Goal: Entertainment & Leisure: Consume media (video, audio)

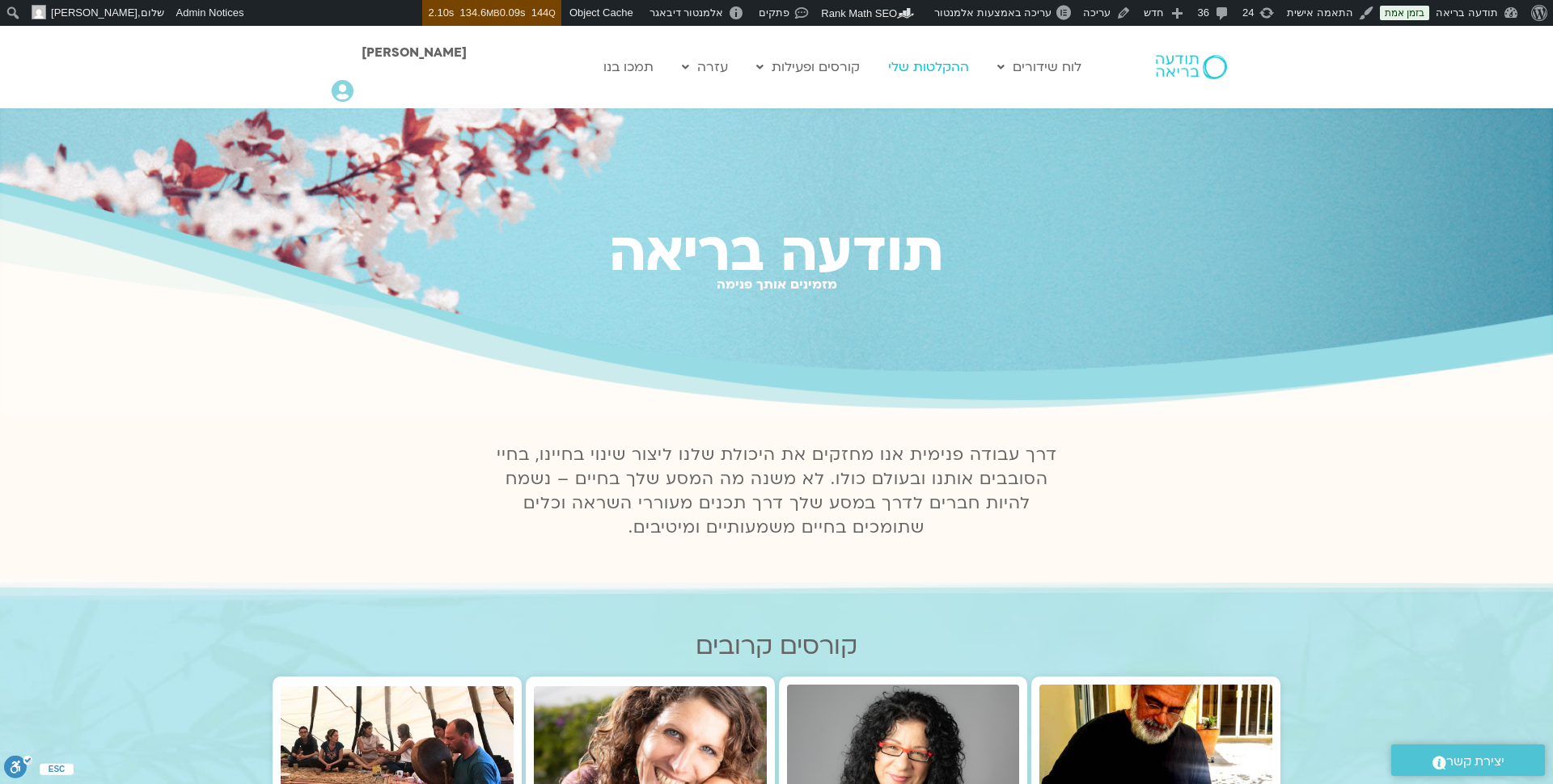
click at [945, 71] on link "ההקלטות שלי" at bounding box center [928, 66] width 97 height 31
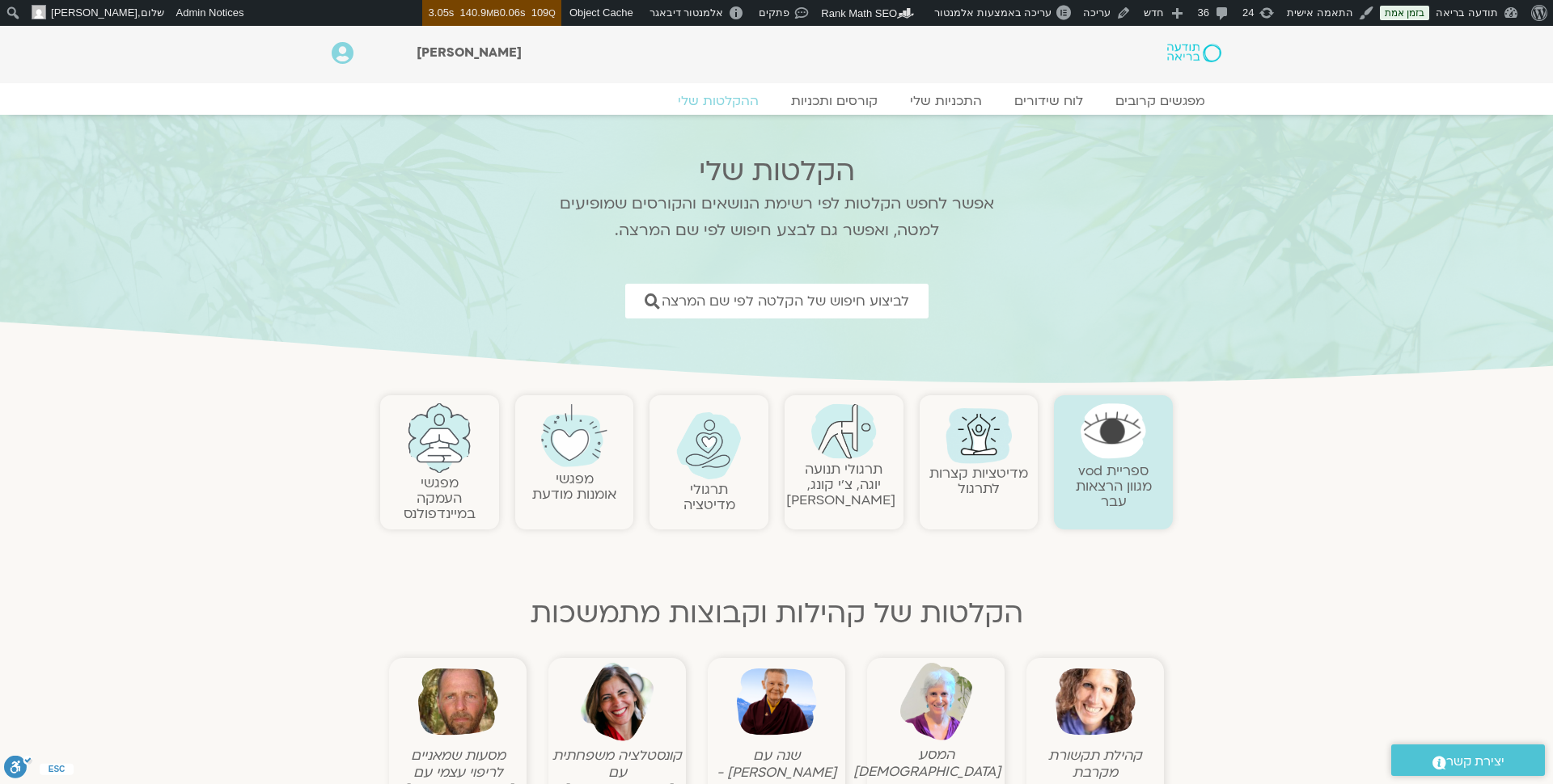
click at [1183, 54] on img at bounding box center [1194, 53] width 54 height 18
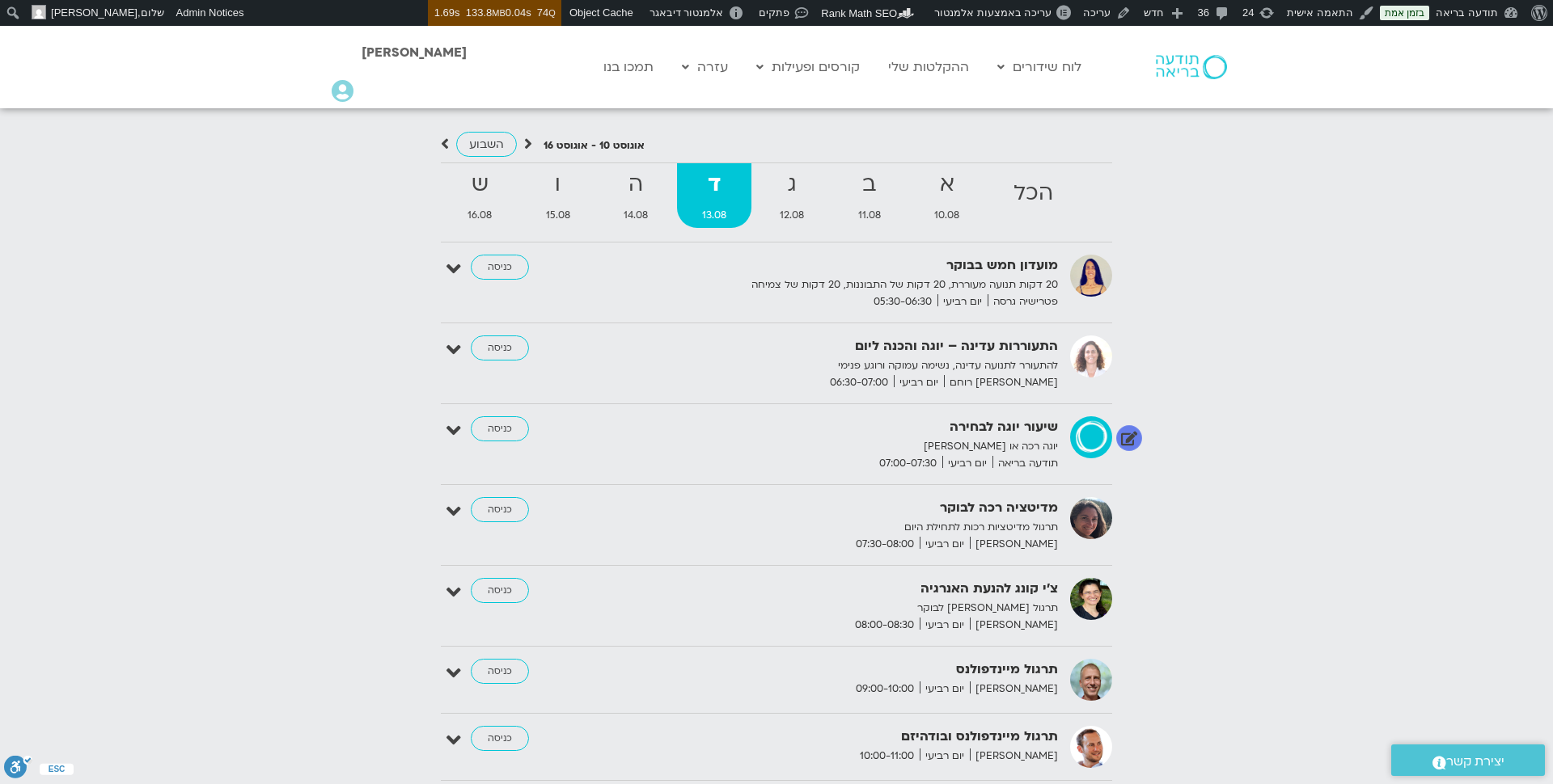
scroll to position [1706, 0]
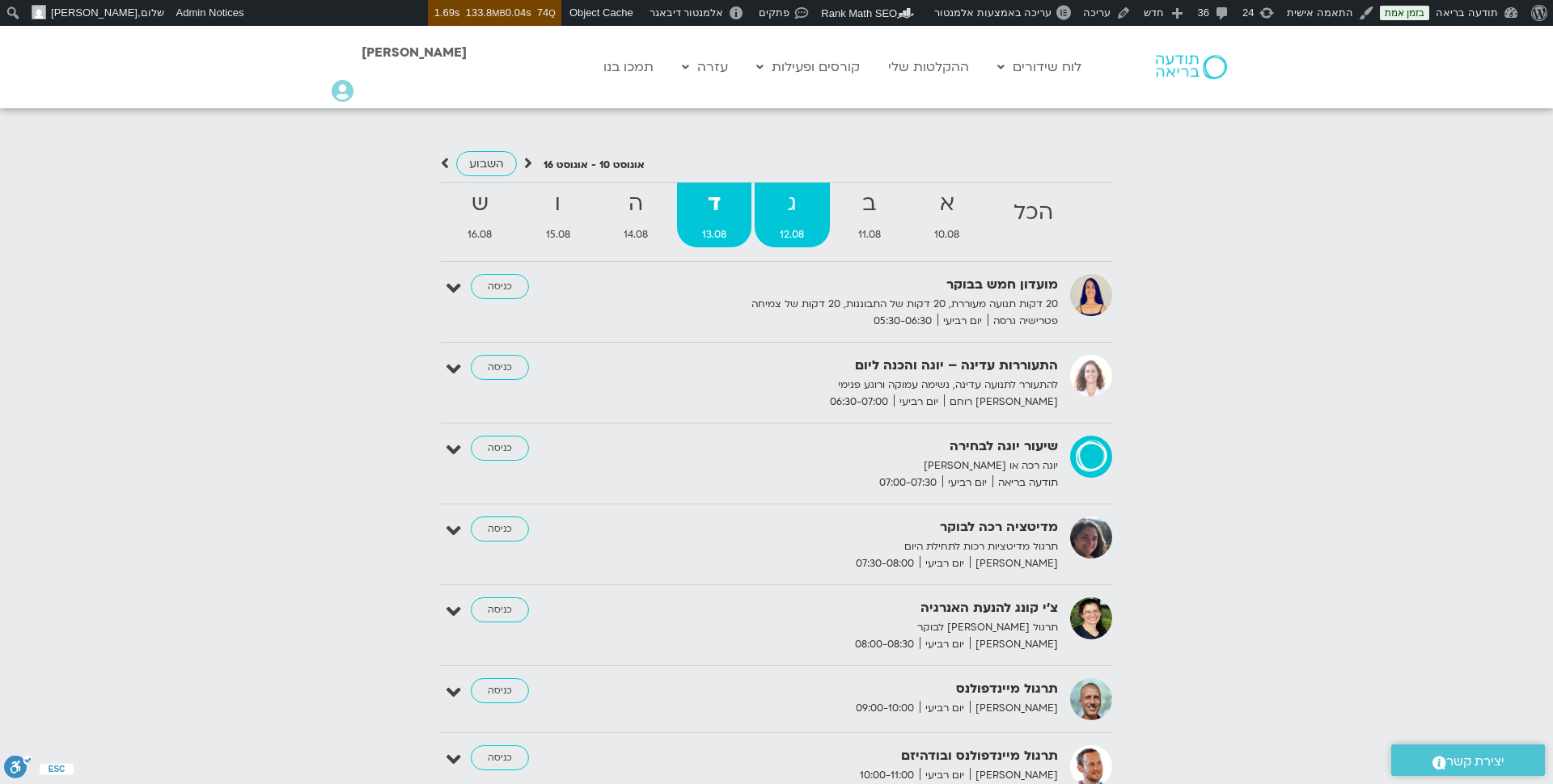
click at [784, 193] on strong "ג" at bounding box center [792, 204] width 76 height 37
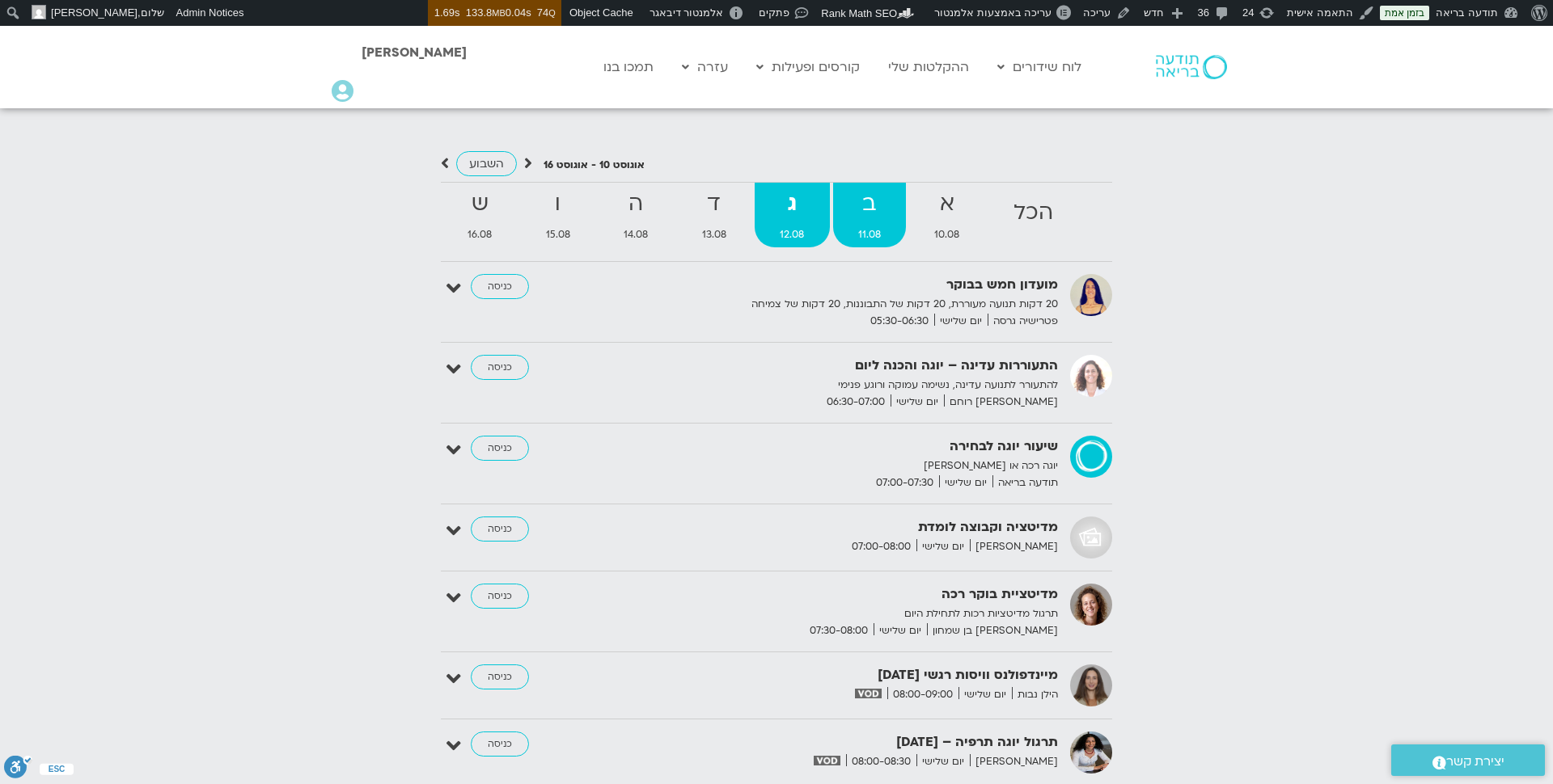
click at [862, 205] on strong "ב" at bounding box center [870, 204] width 74 height 37
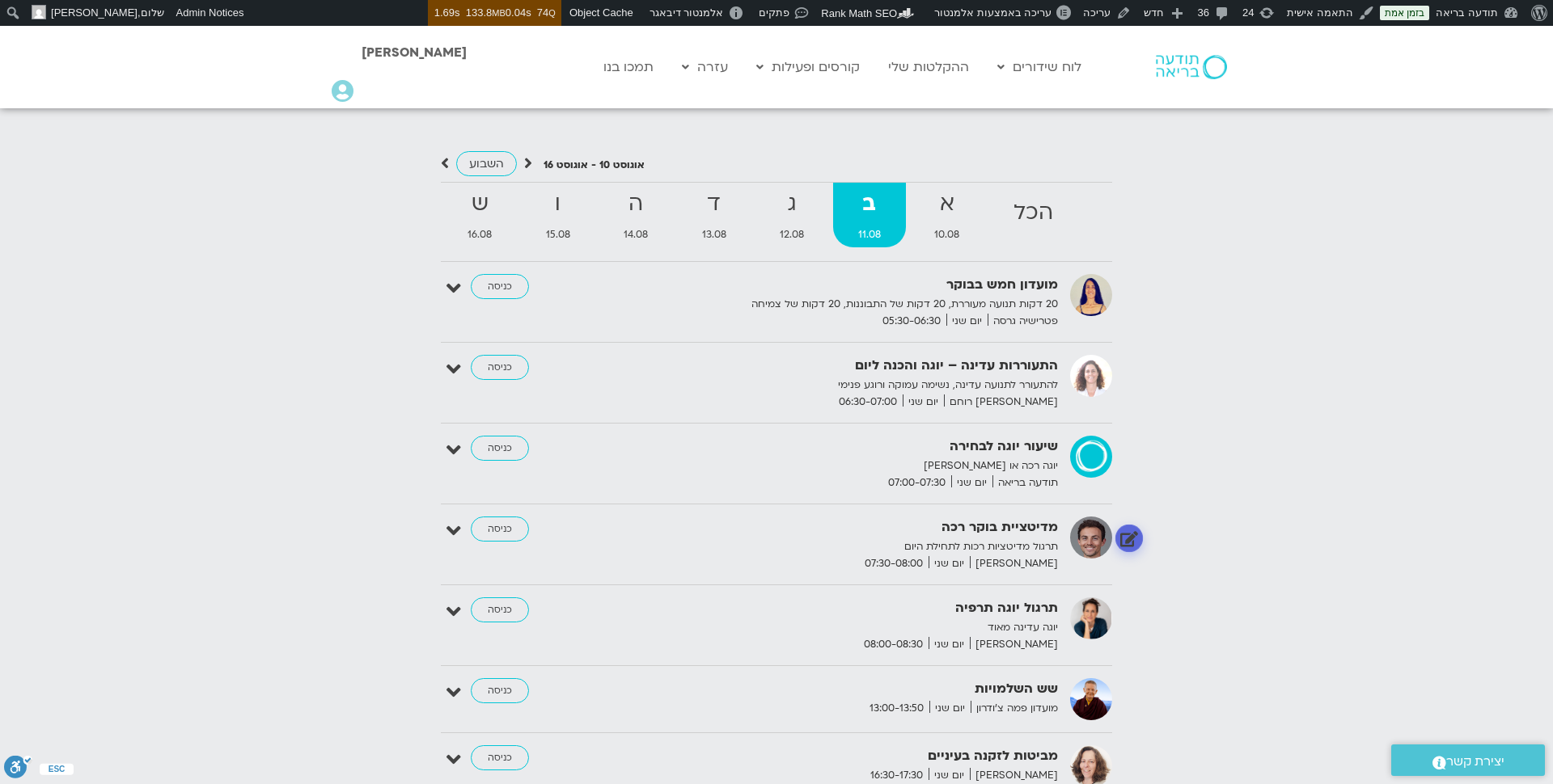
click at [1131, 540] on link at bounding box center [1130, 538] width 28 height 28
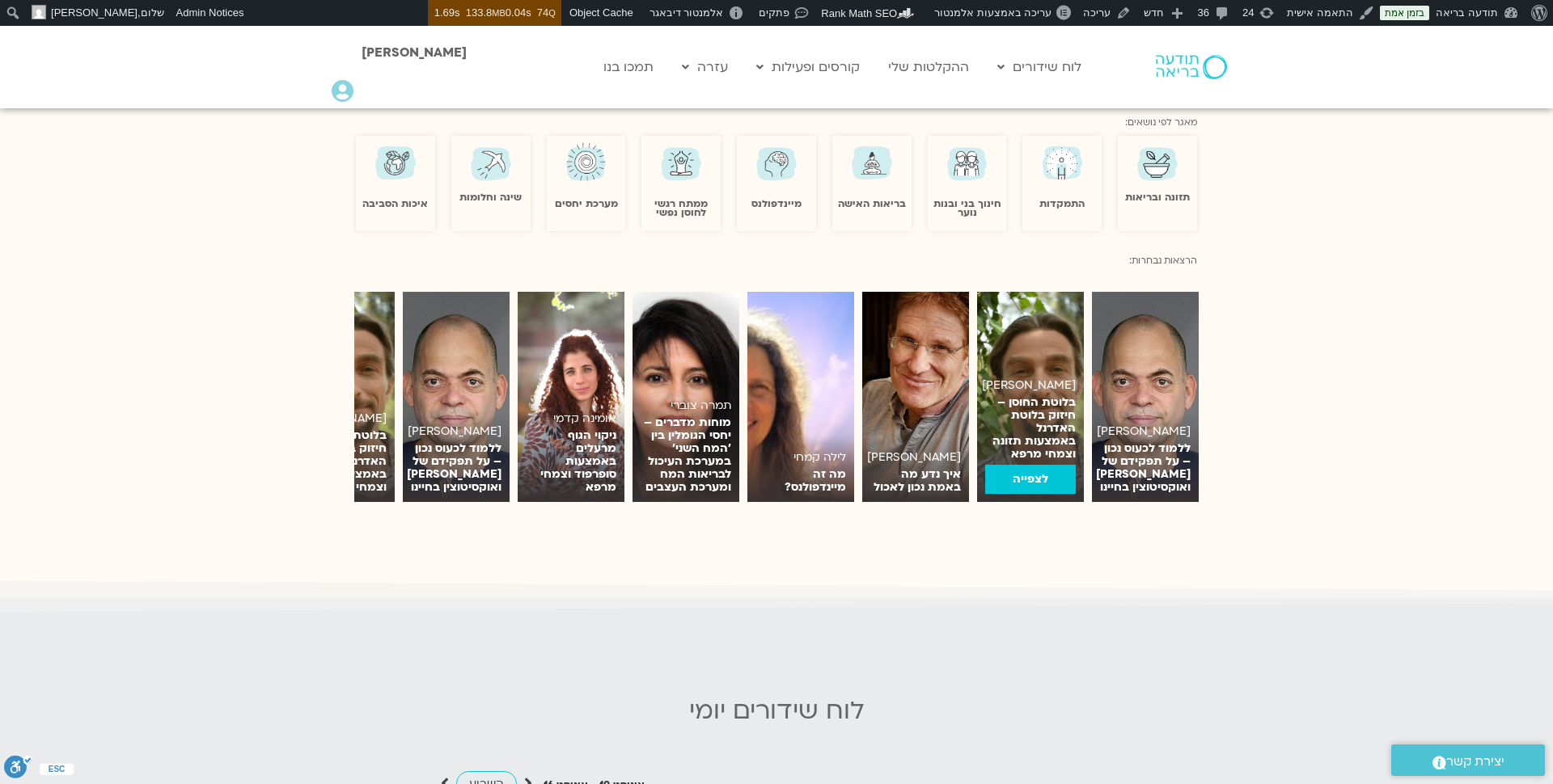
scroll to position [1048, 0]
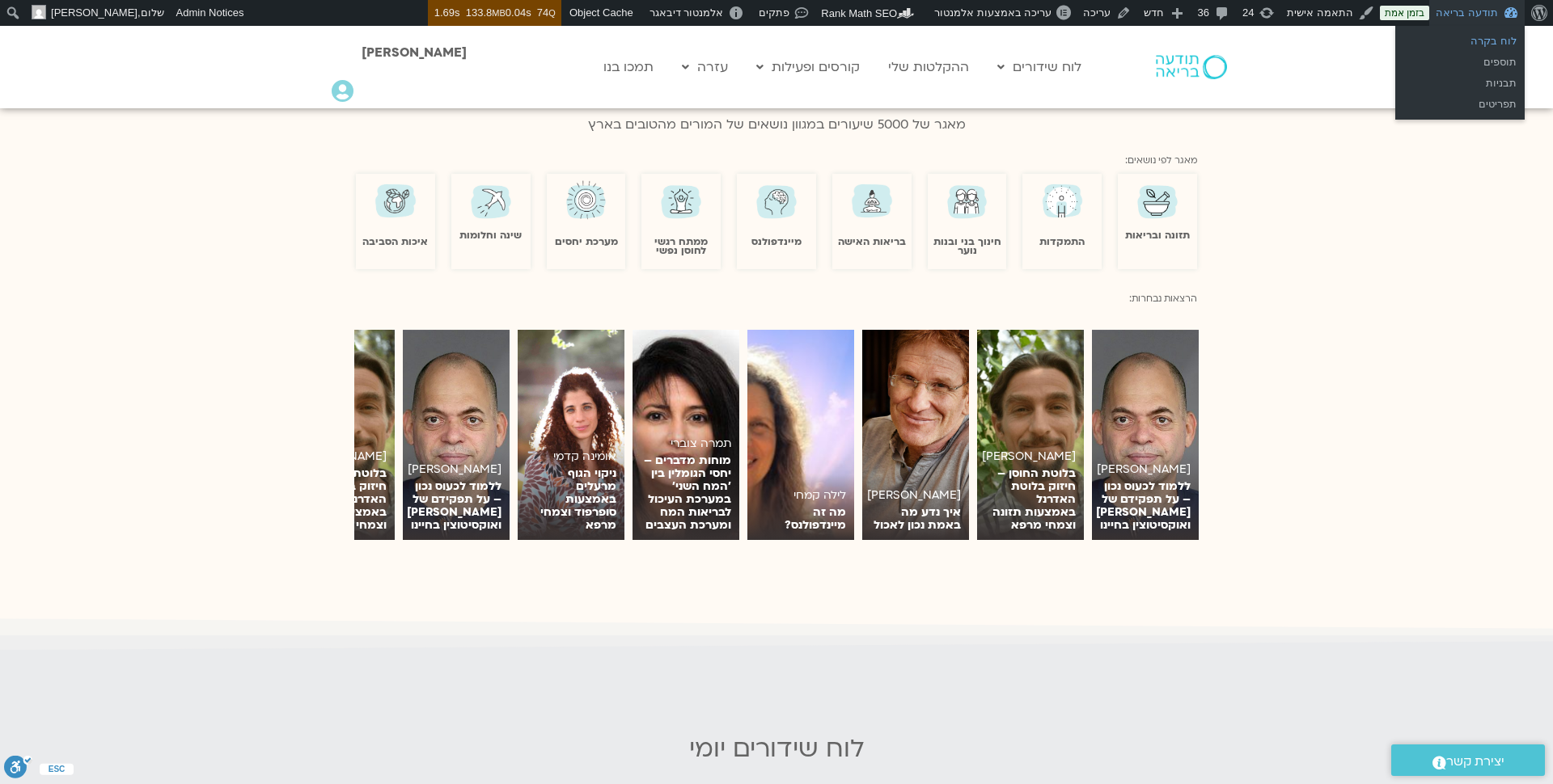
click at [1492, 36] on link "לוח בקרה" at bounding box center [1460, 41] width 129 height 21
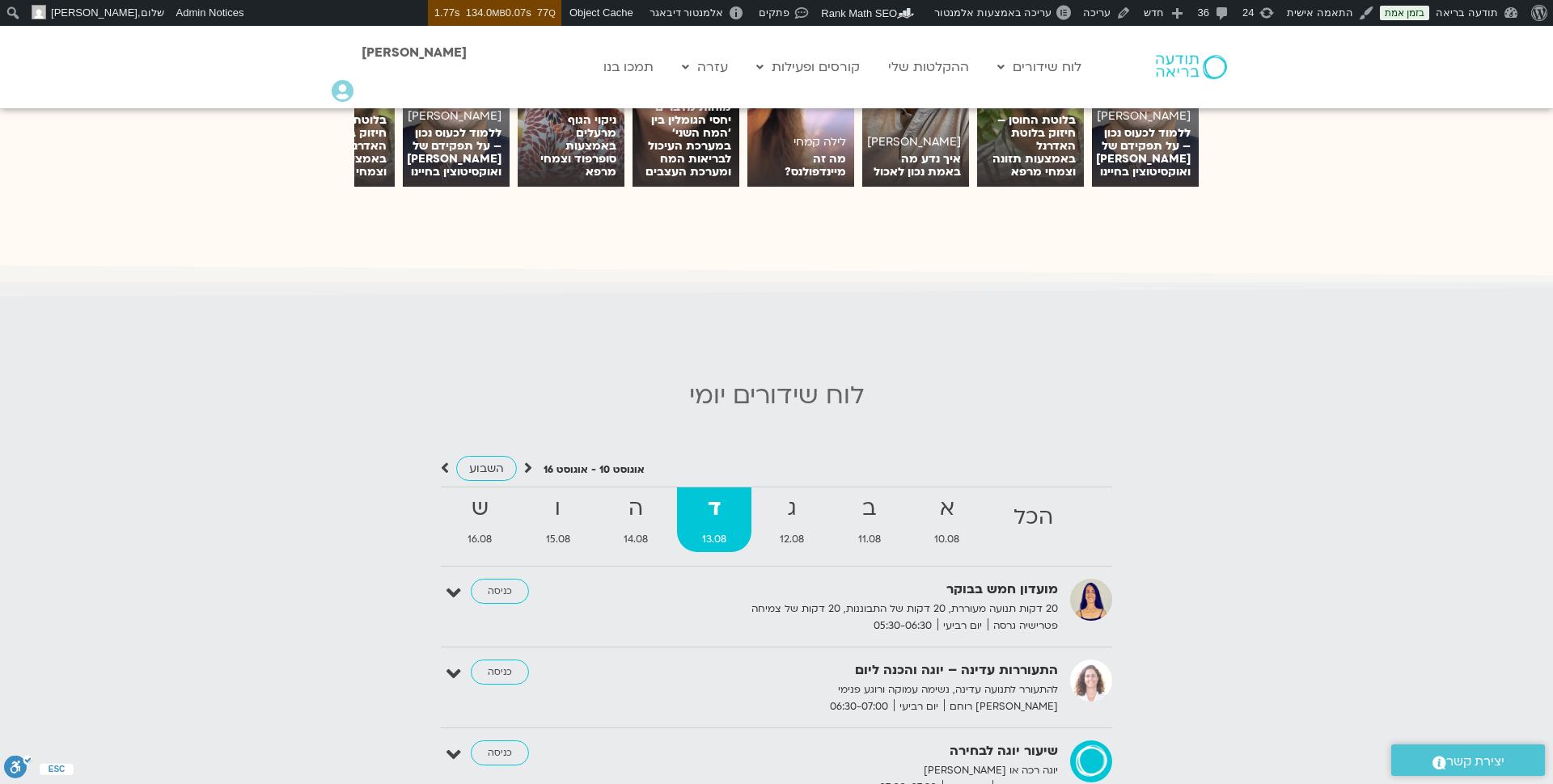
scroll to position [1416, 0]
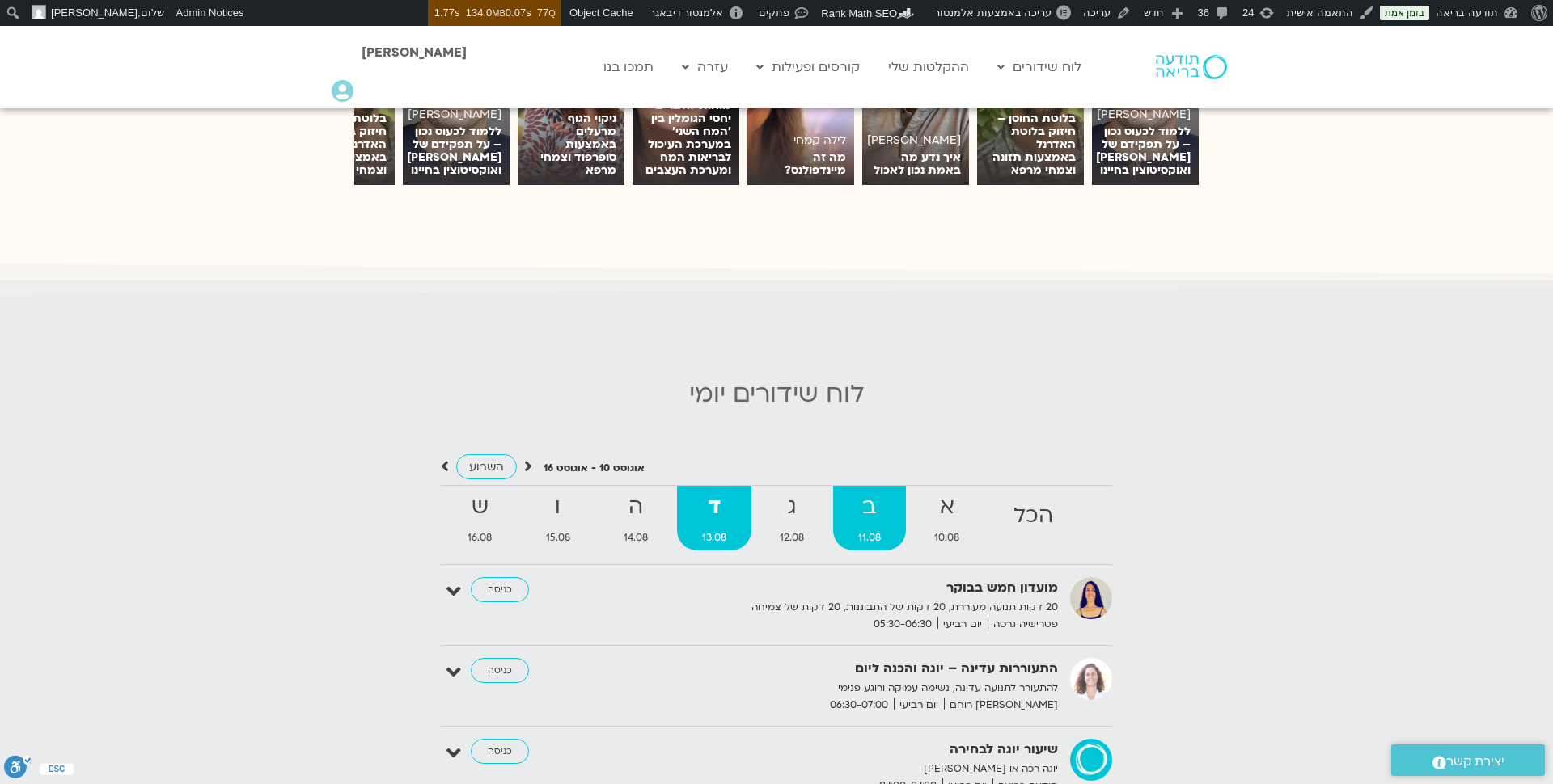
click at [883, 494] on strong "ב" at bounding box center [870, 507] width 74 height 37
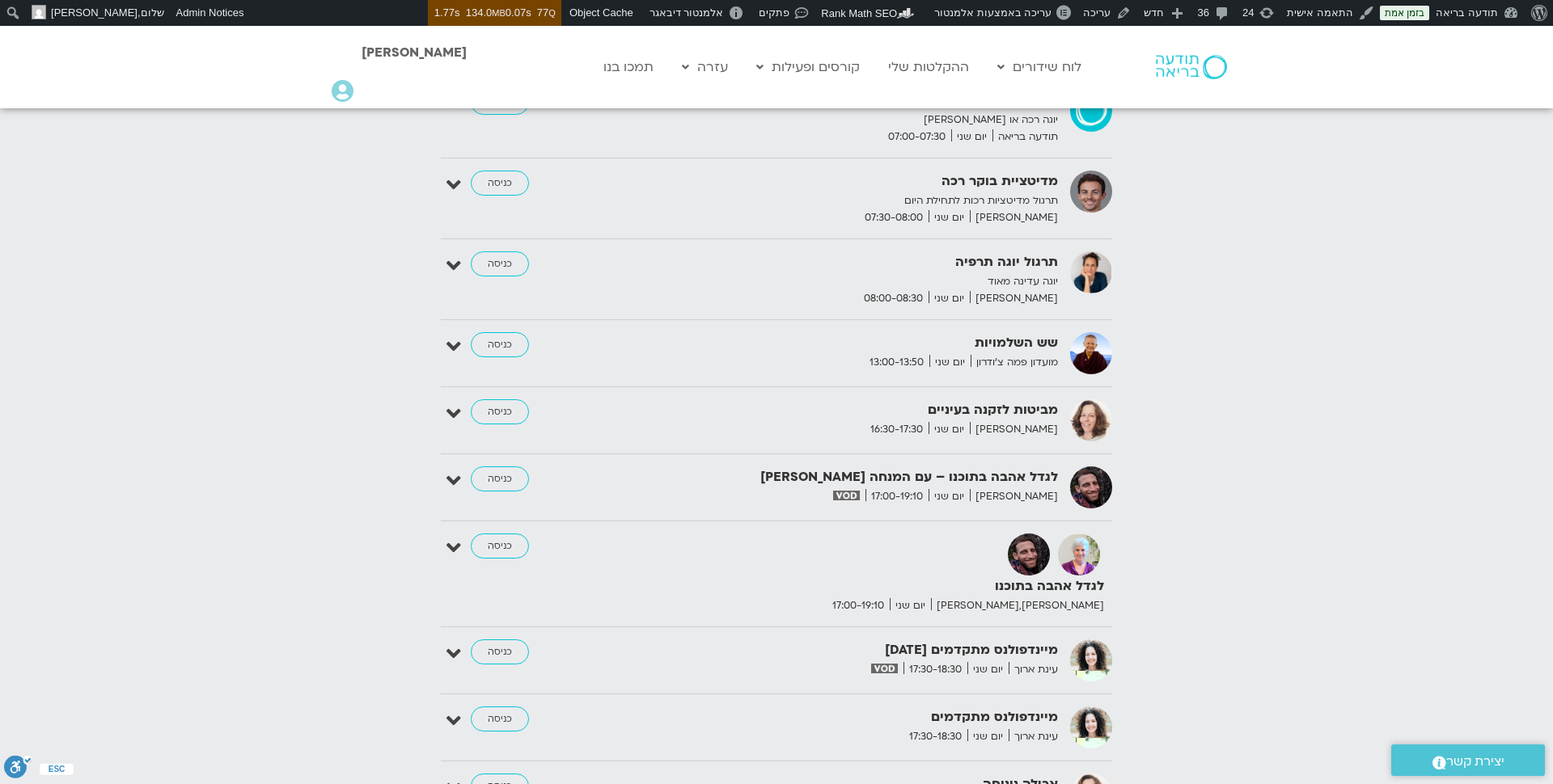
scroll to position [2078, 0]
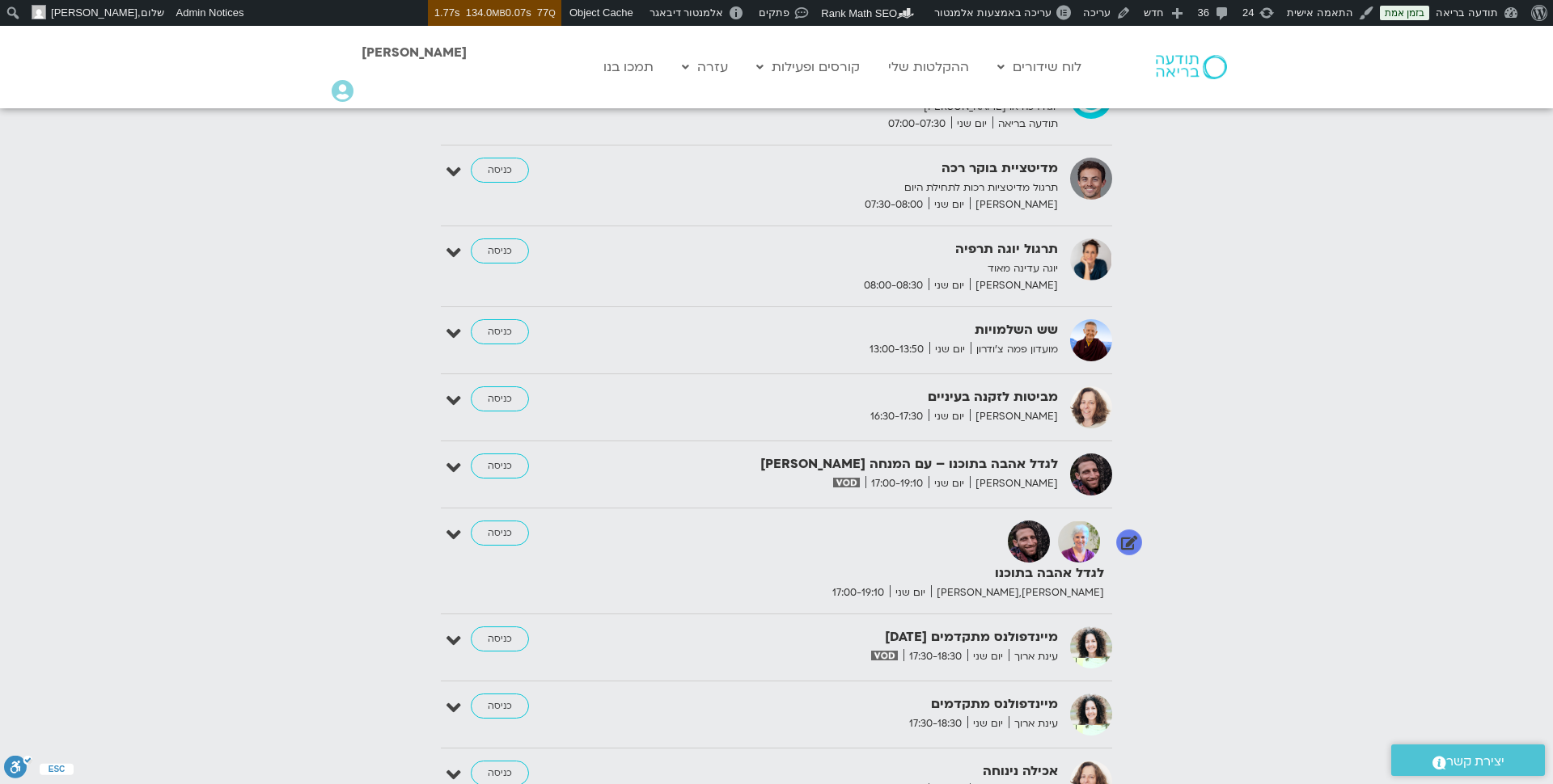
click at [457, 523] on icon at bounding box center [454, 534] width 15 height 22
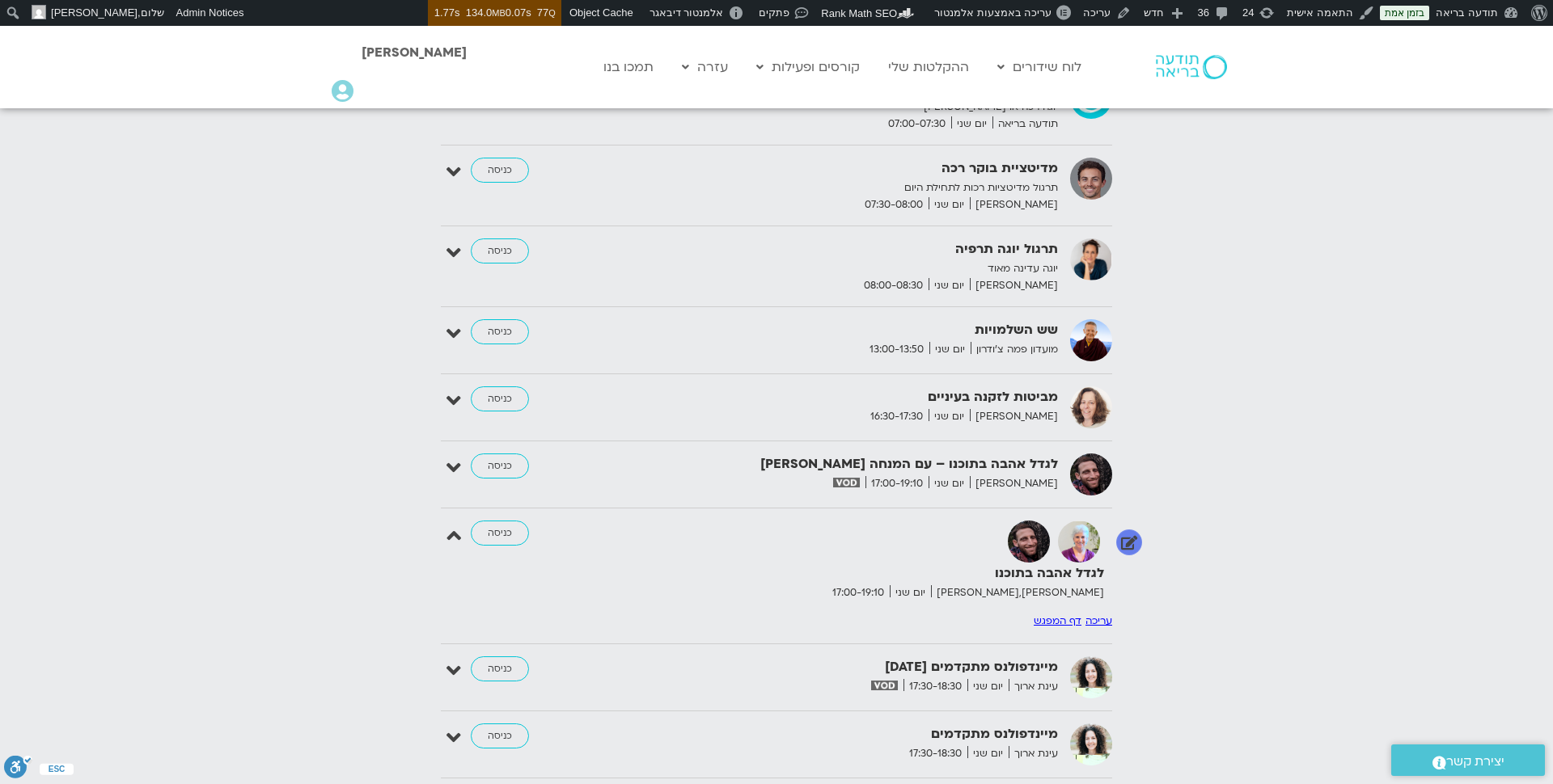
click at [1089, 614] on link "עריכה" at bounding box center [1098, 621] width 27 height 13
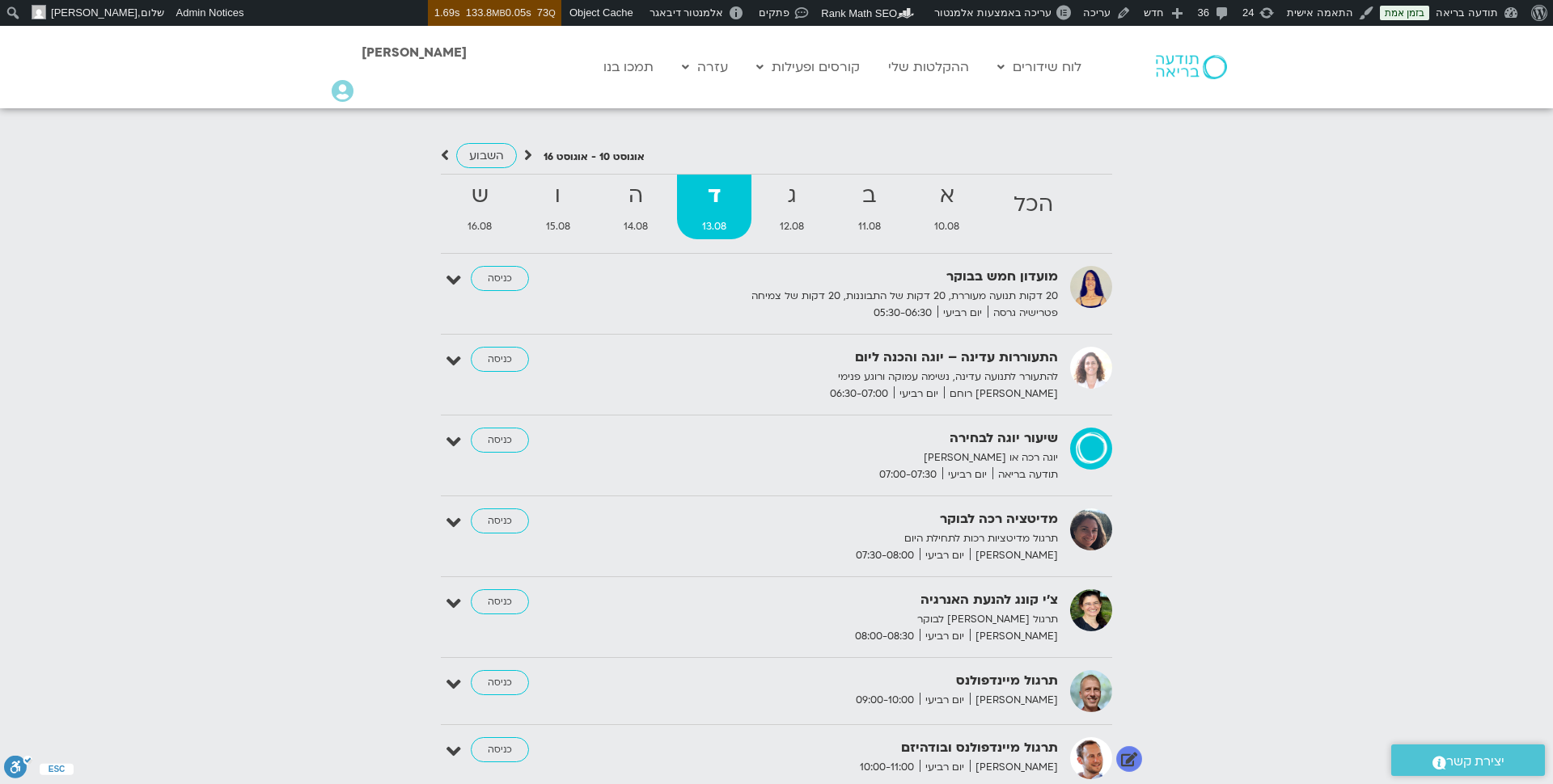
scroll to position [1652, 0]
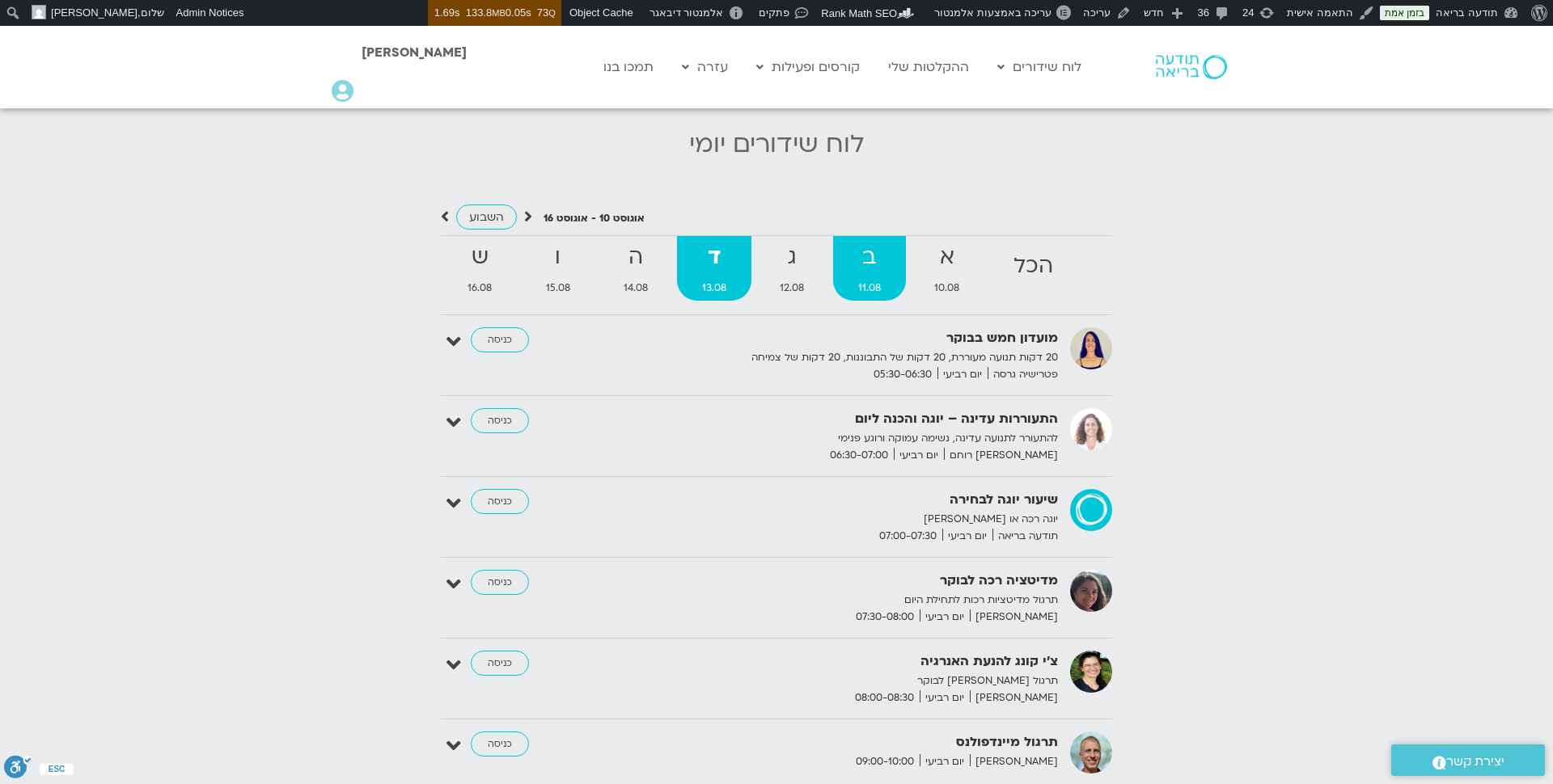
click at [869, 263] on strong "ב" at bounding box center [870, 257] width 74 height 37
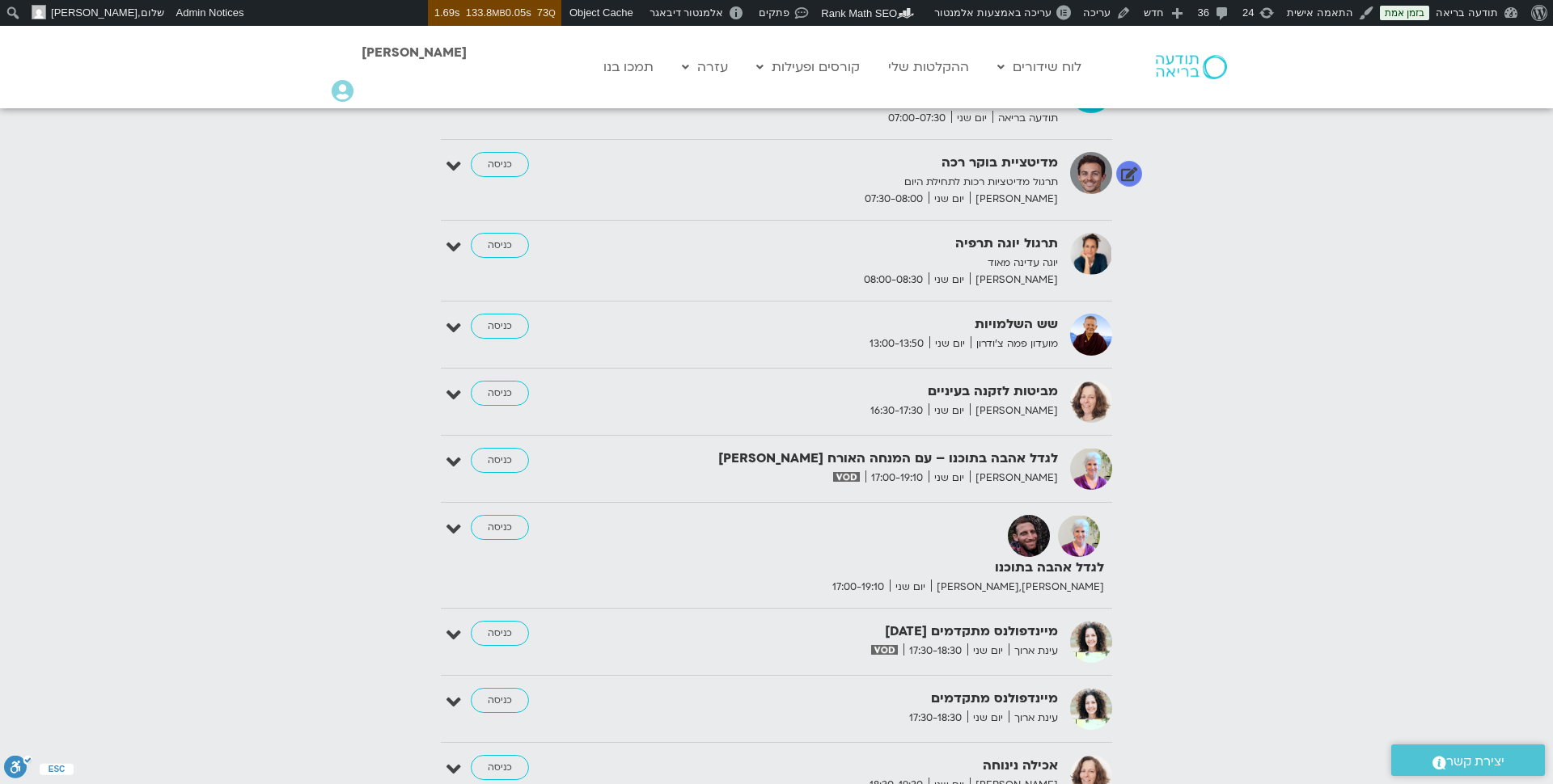
scroll to position [2080, 0]
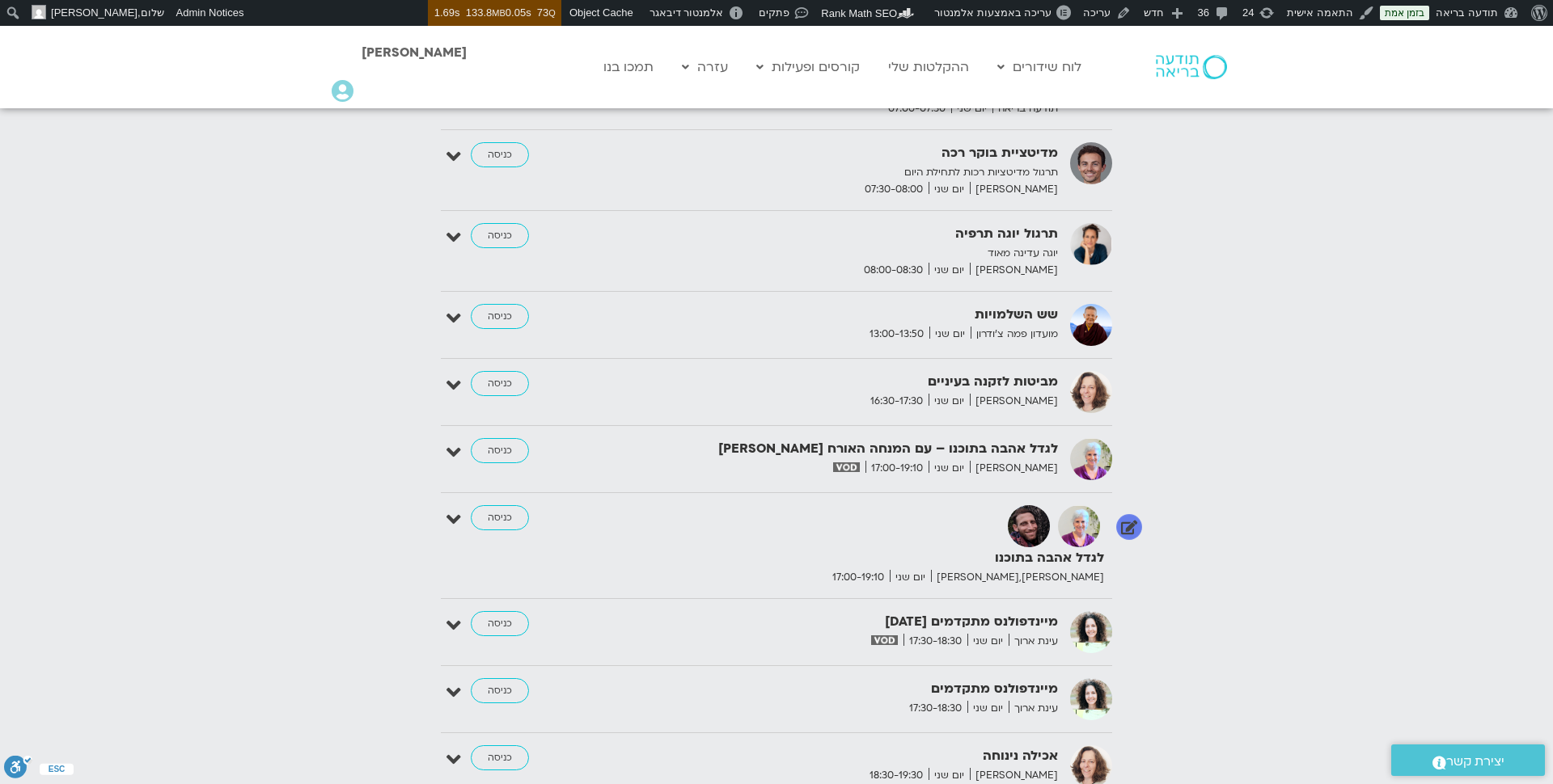
click at [453, 519] on icon at bounding box center [454, 519] width 15 height 22
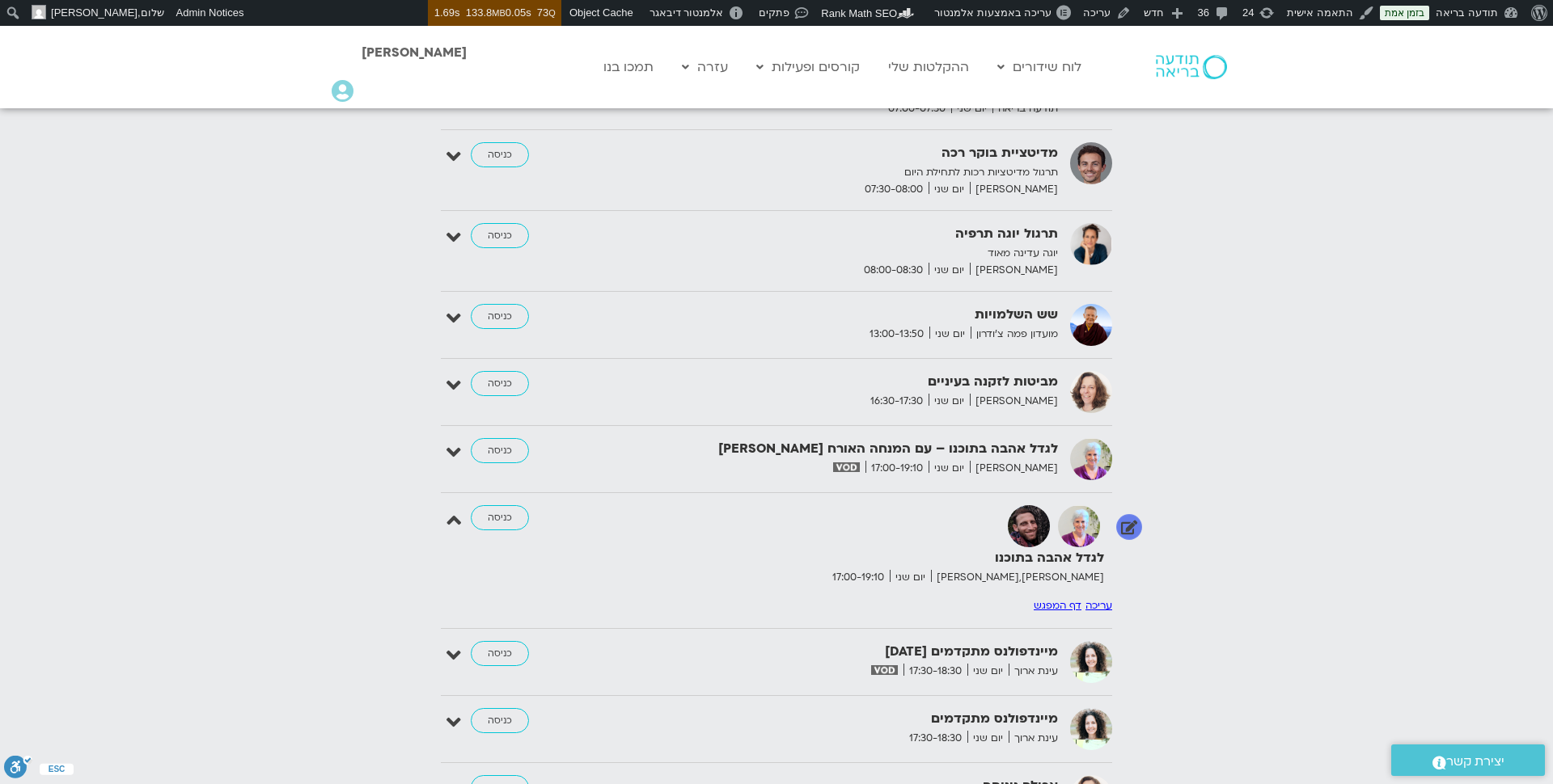
click at [1060, 599] on link "דף המפגש" at bounding box center [1057, 606] width 47 height 13
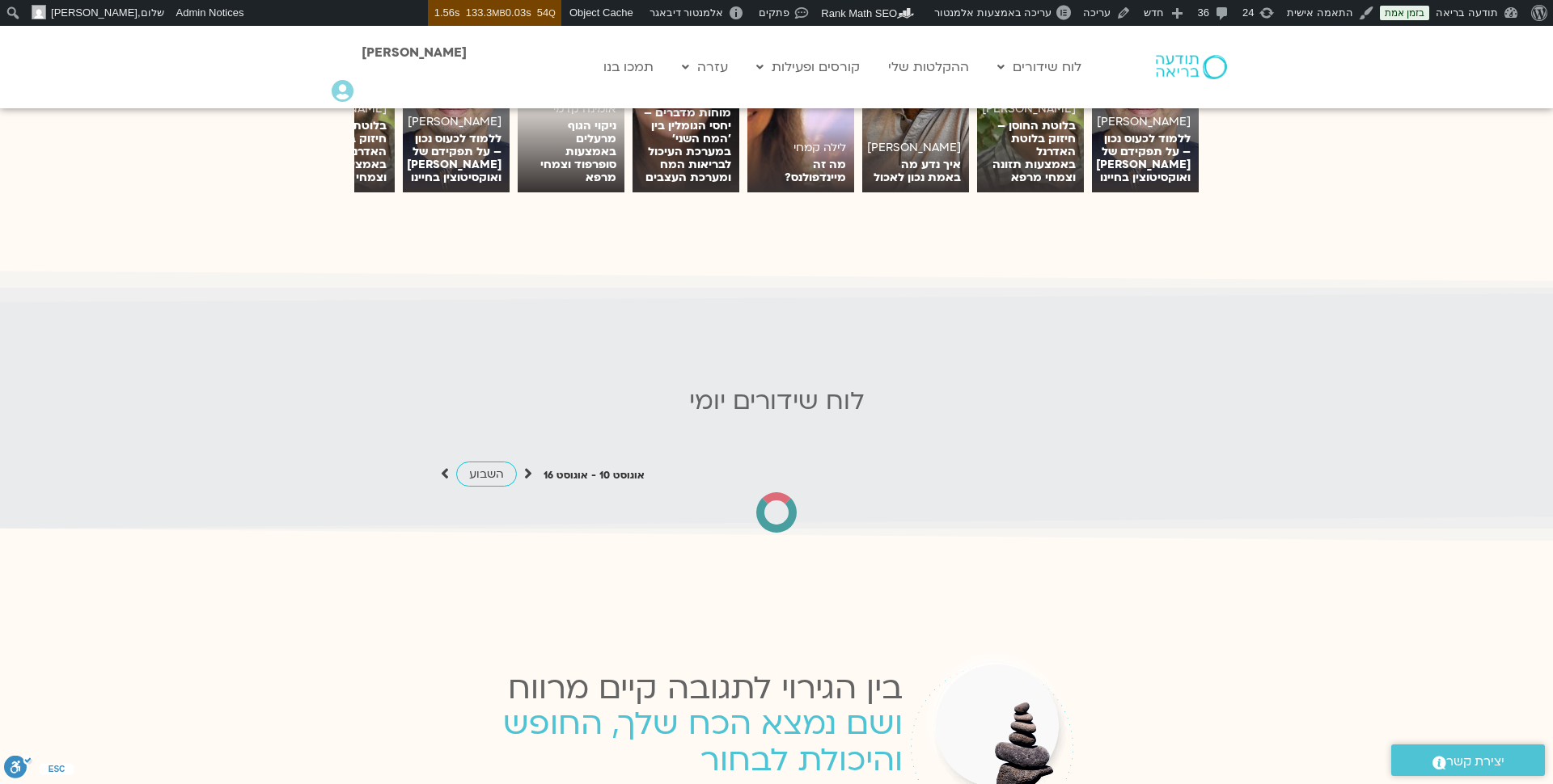
scroll to position [1410, 0]
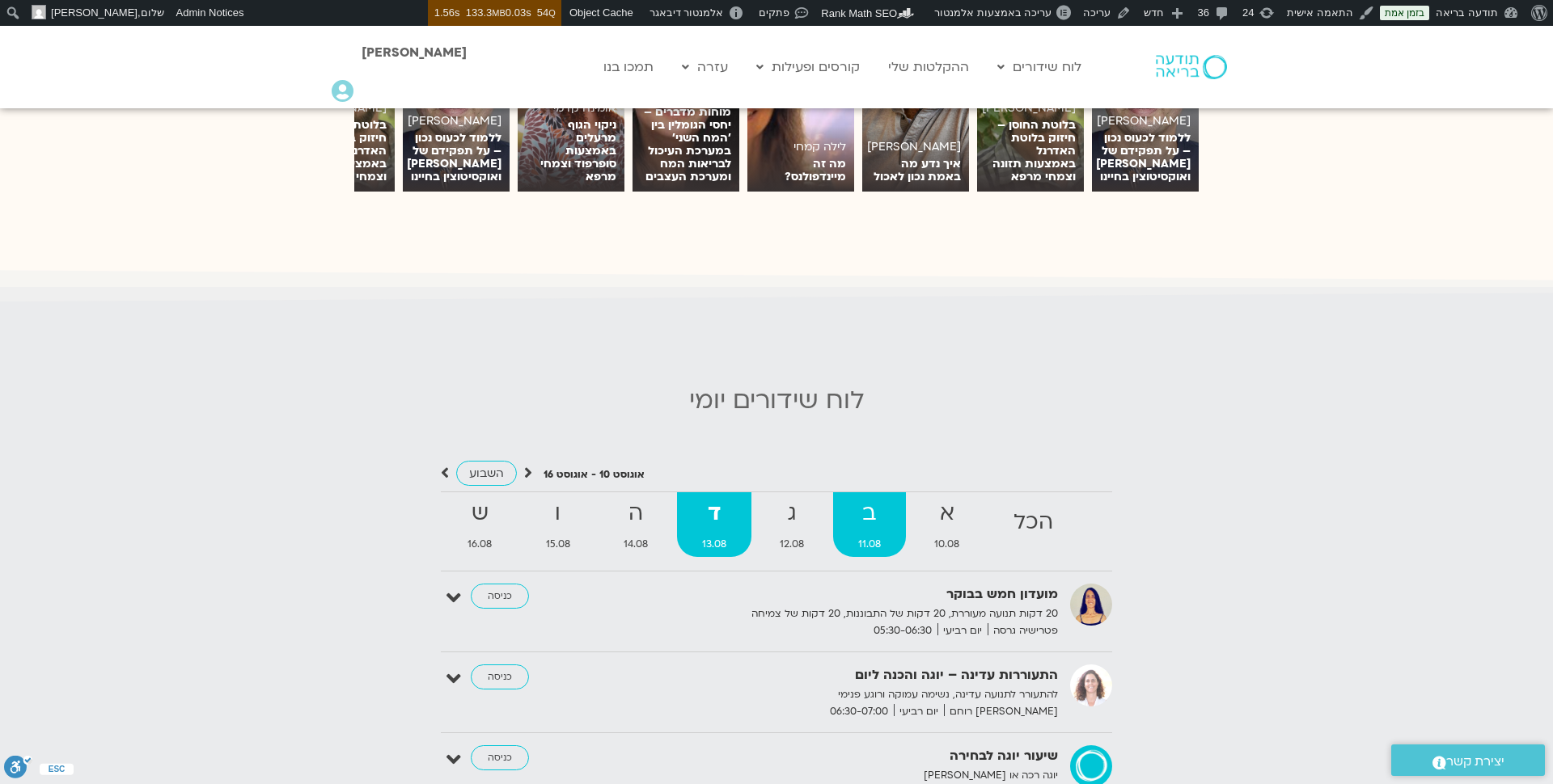
click at [881, 508] on strong "ב" at bounding box center [870, 514] width 74 height 37
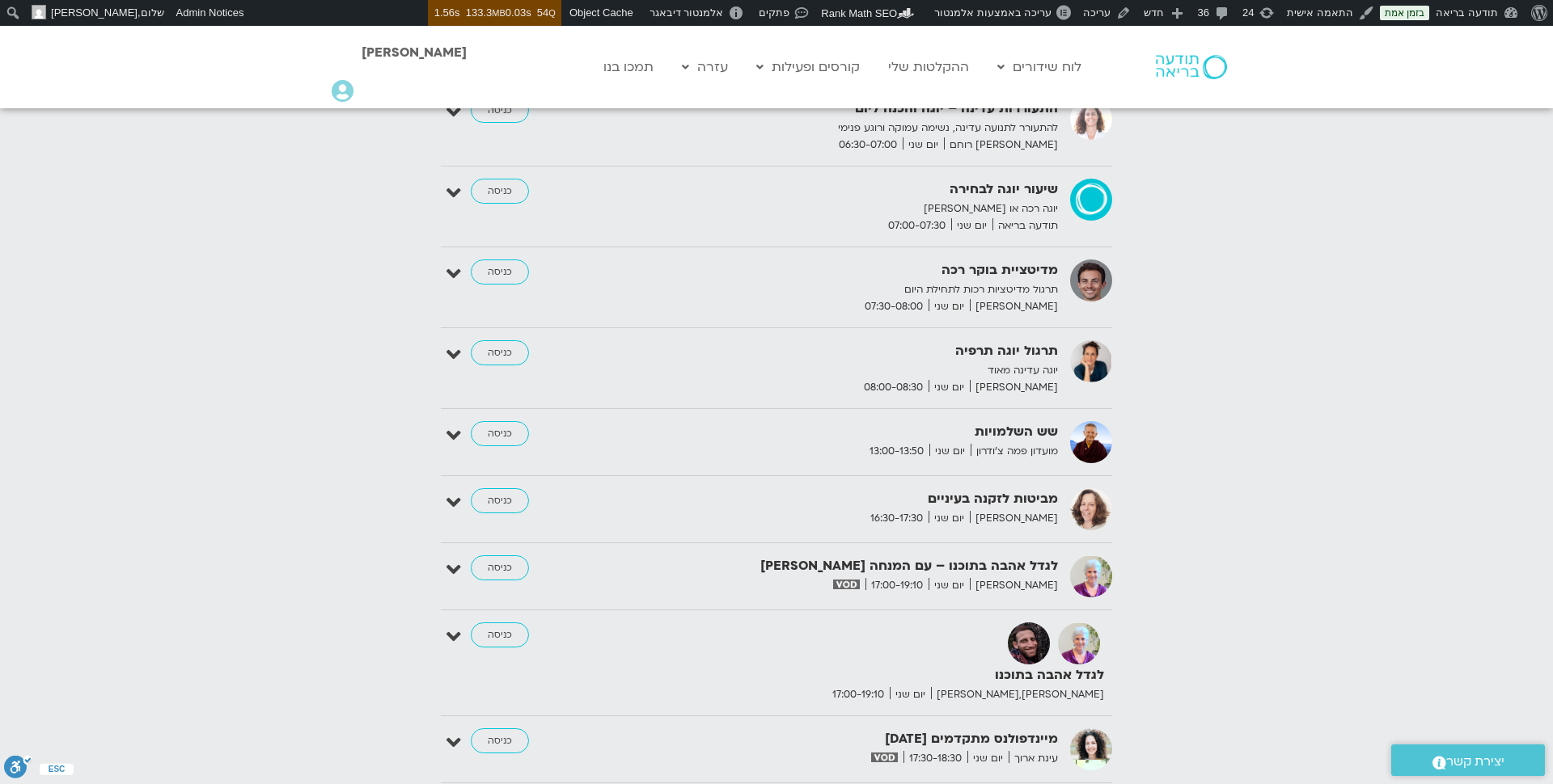
scroll to position [1989, 0]
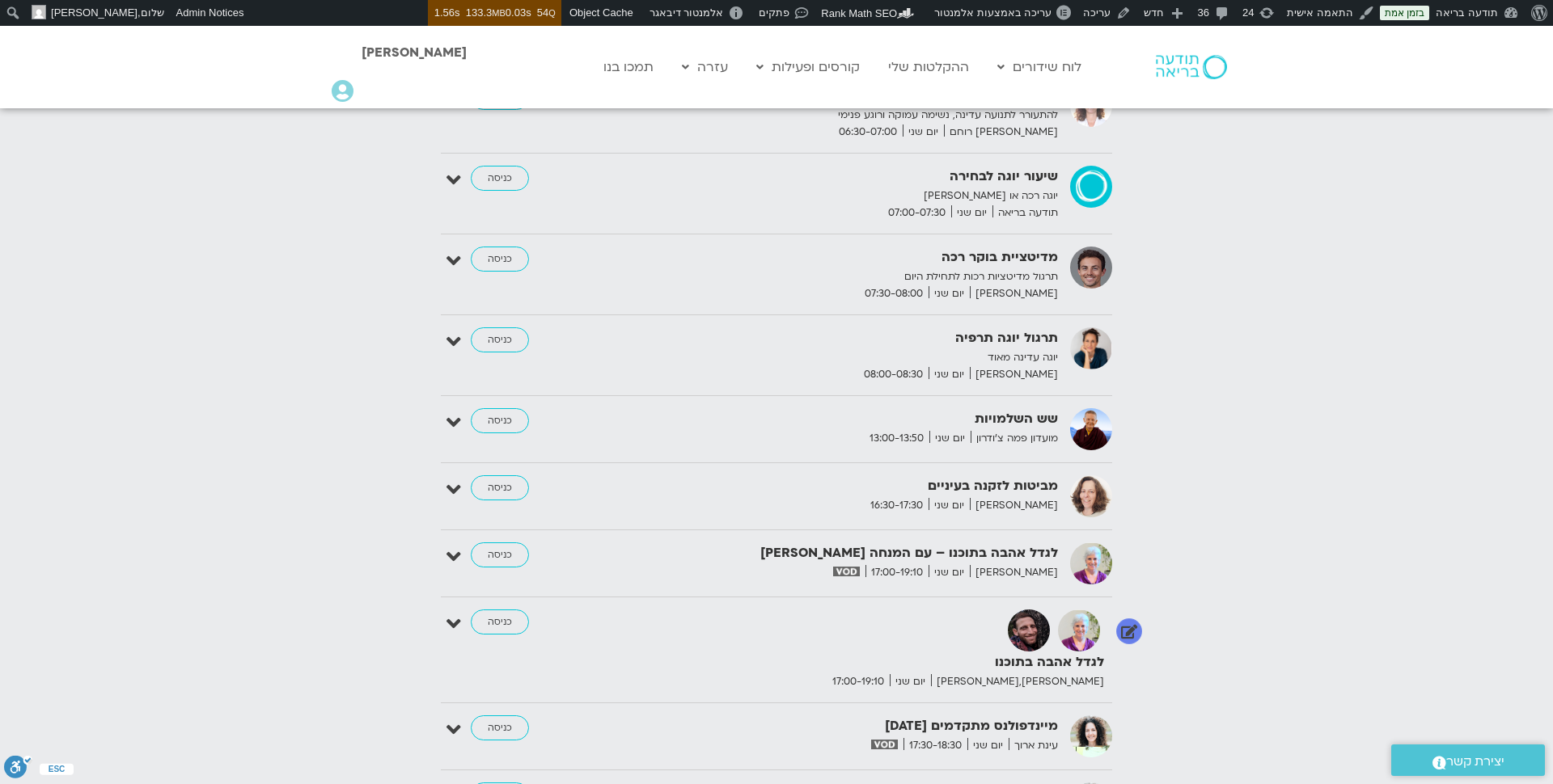
click at [453, 613] on icon at bounding box center [454, 624] width 15 height 22
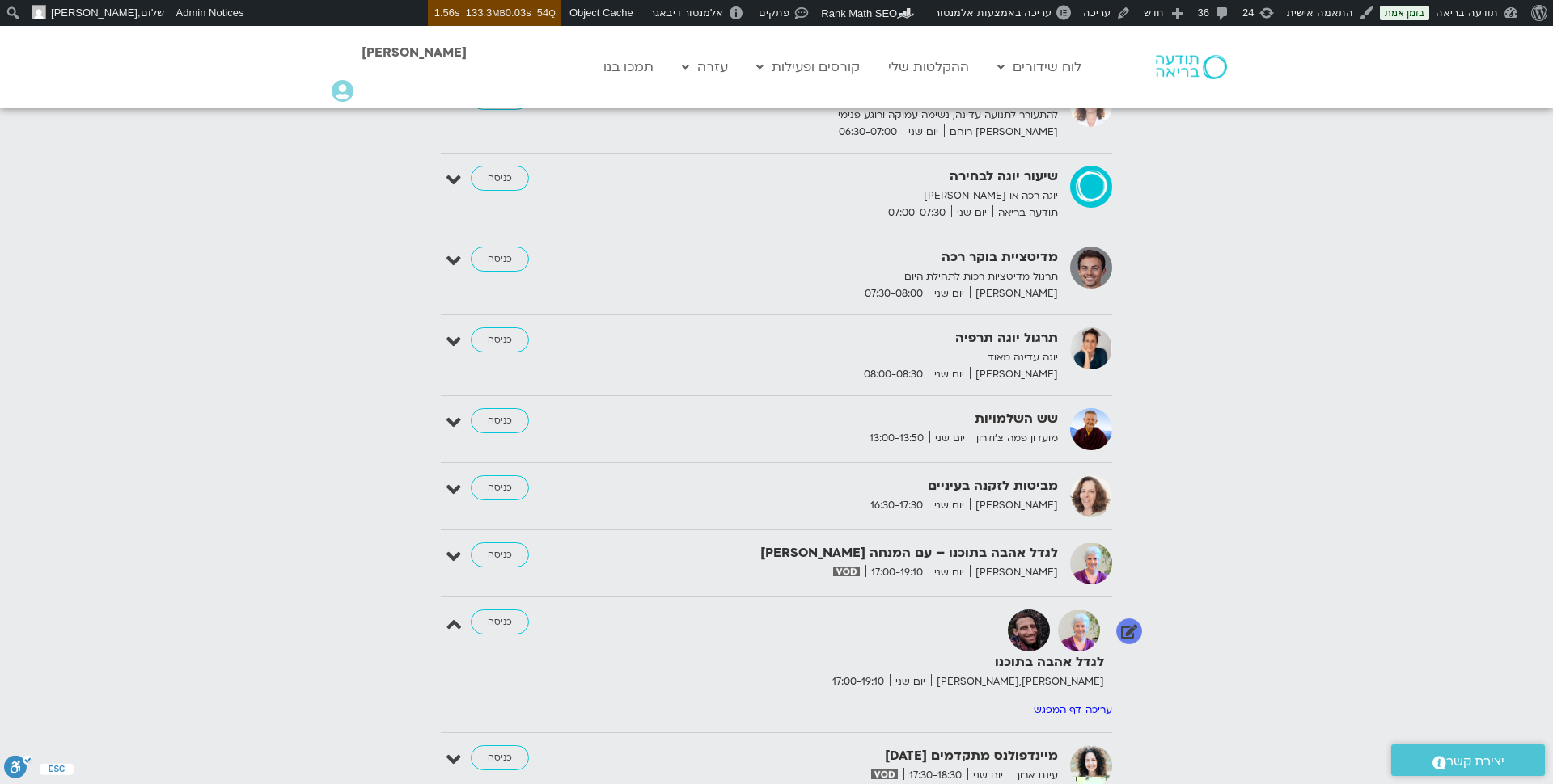
click at [1063, 704] on link "דף המפגש" at bounding box center [1057, 710] width 47 height 13
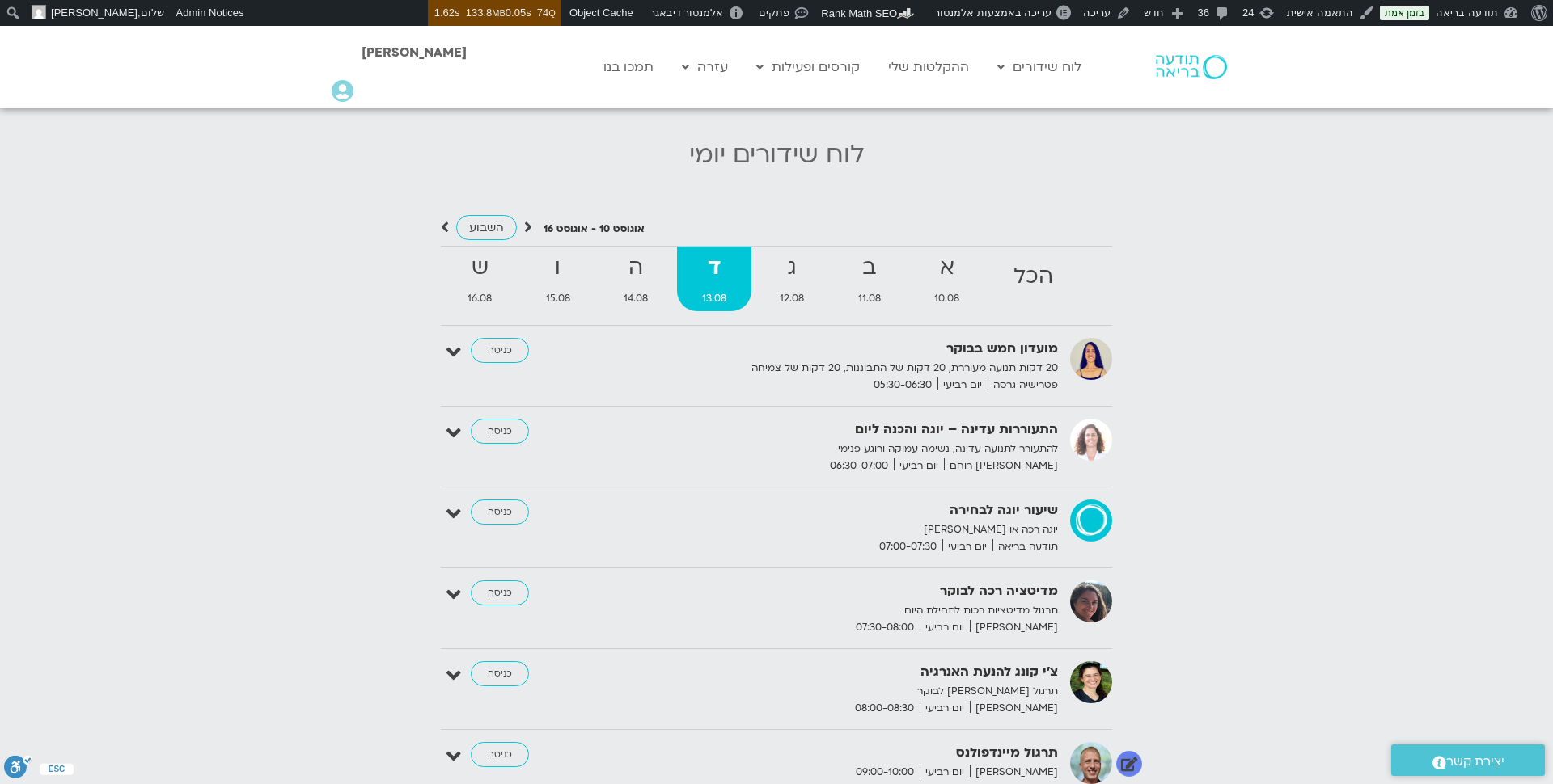
scroll to position [1614, 0]
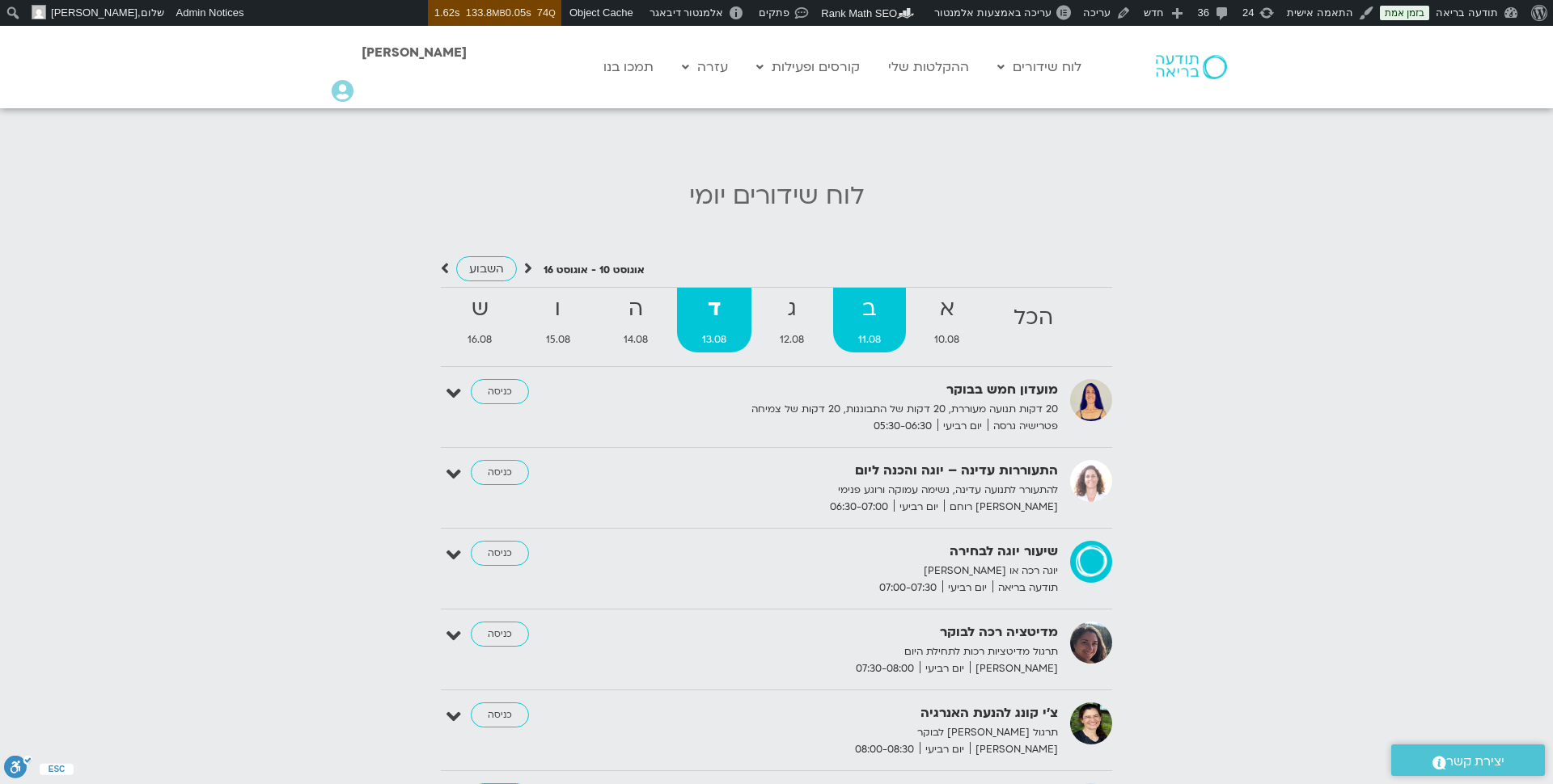
click at [867, 295] on strong "ב" at bounding box center [870, 309] width 74 height 37
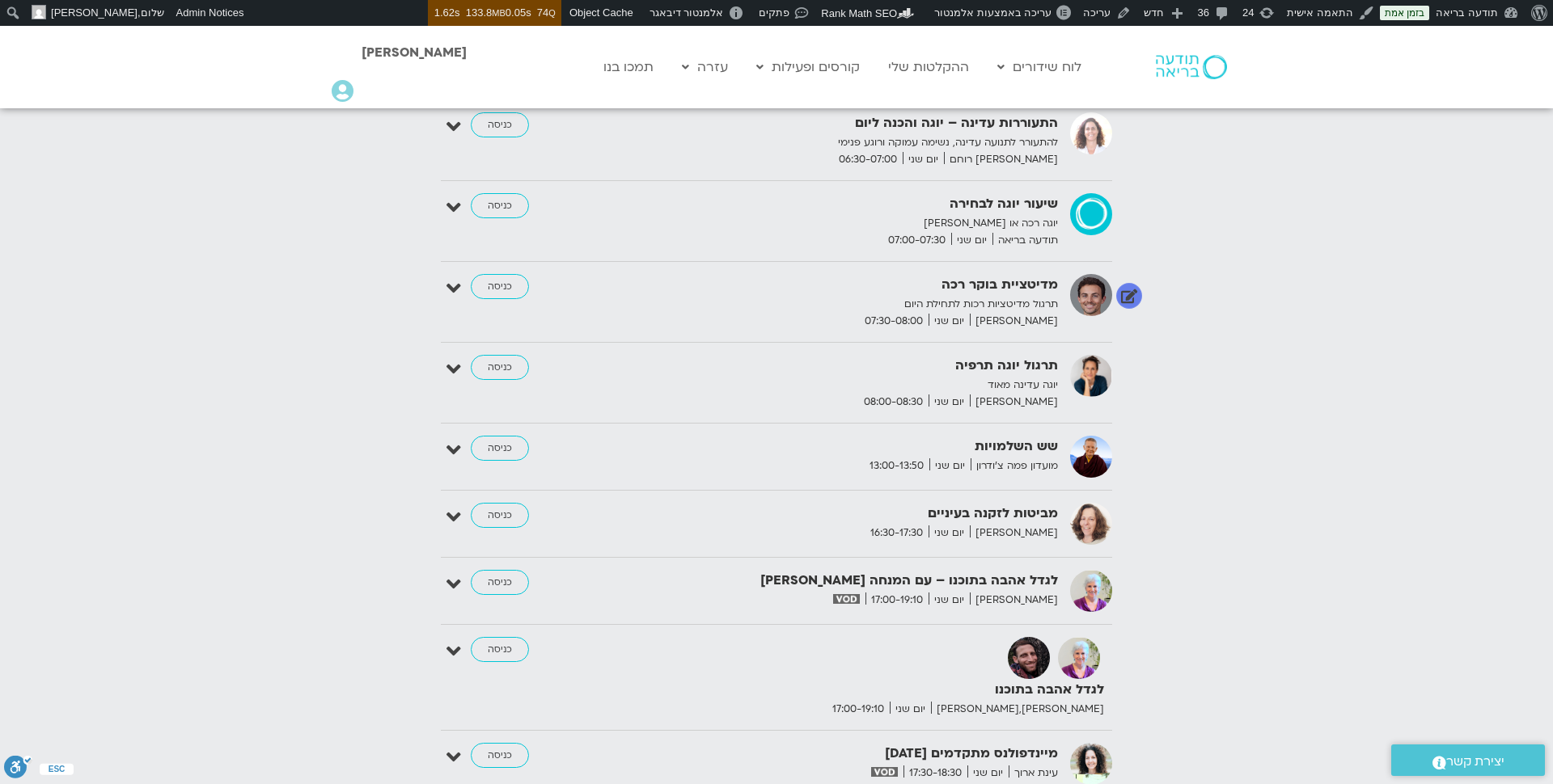
scroll to position [1972, 0]
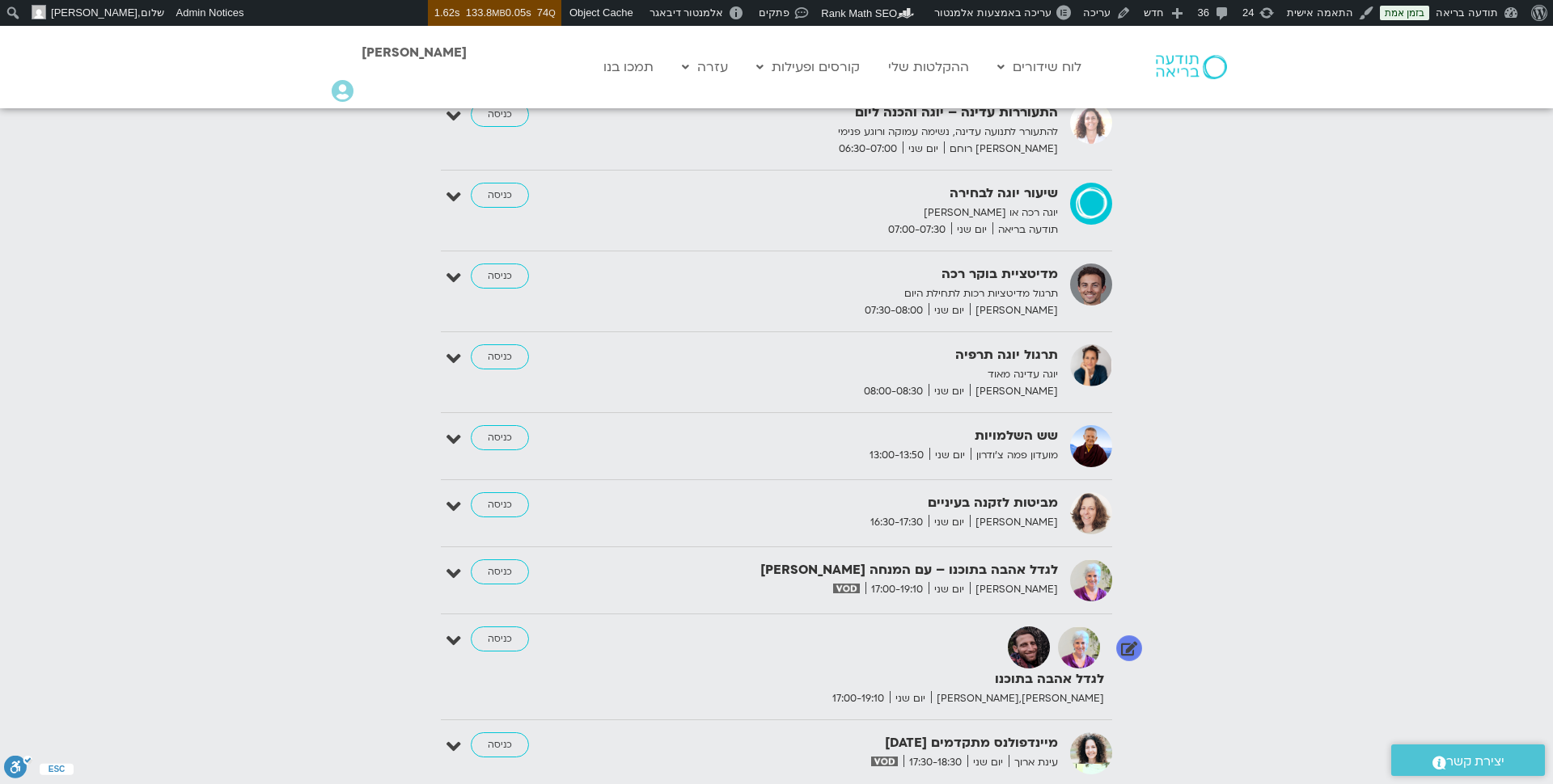
click at [449, 630] on icon at bounding box center [454, 640] width 15 height 22
click at [1077, 720] on link "דף המפגש" at bounding box center [1057, 727] width 47 height 13
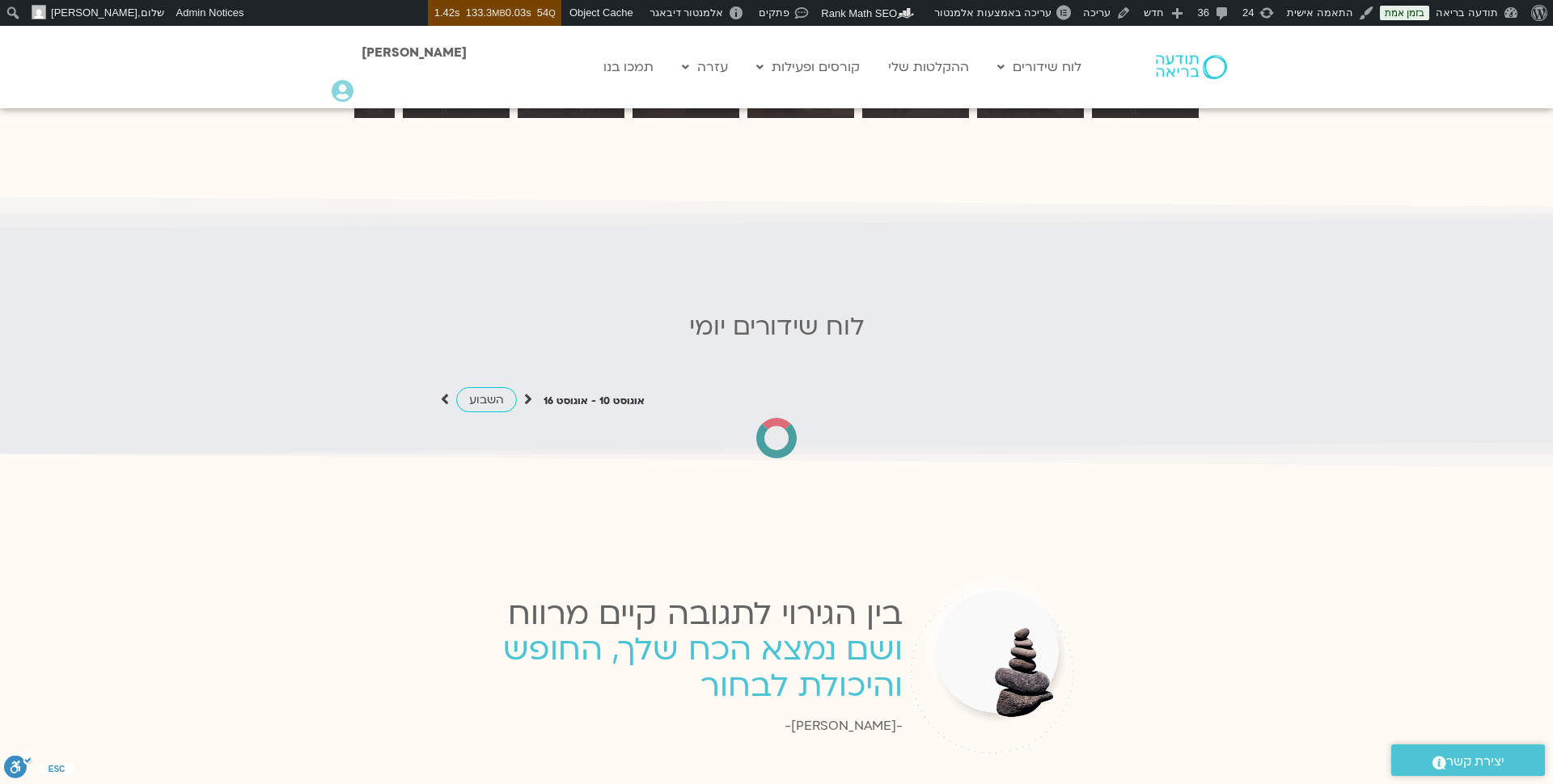
scroll to position [1473, 0]
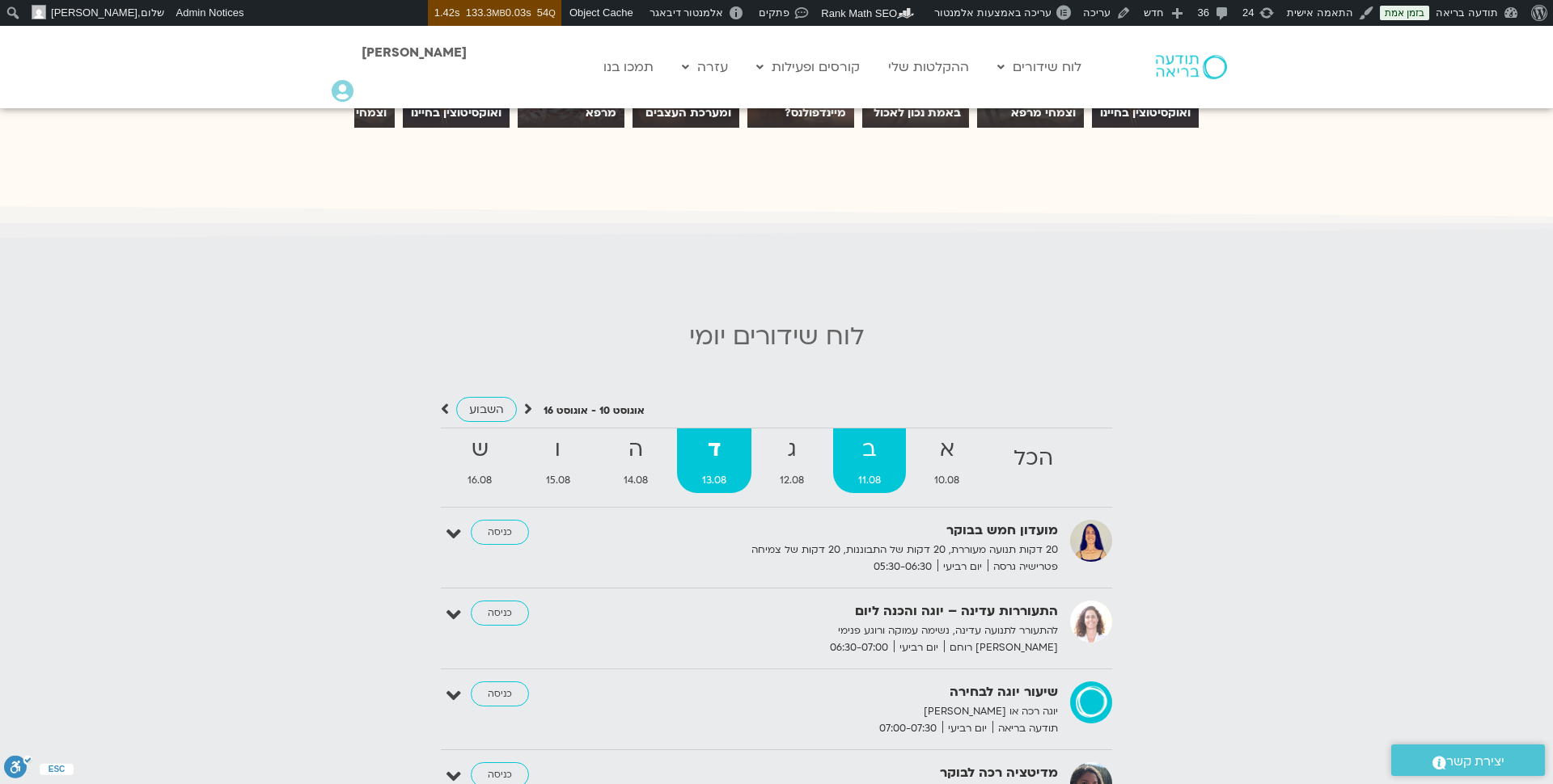
click at [872, 431] on strong "ב" at bounding box center [870, 450] width 74 height 37
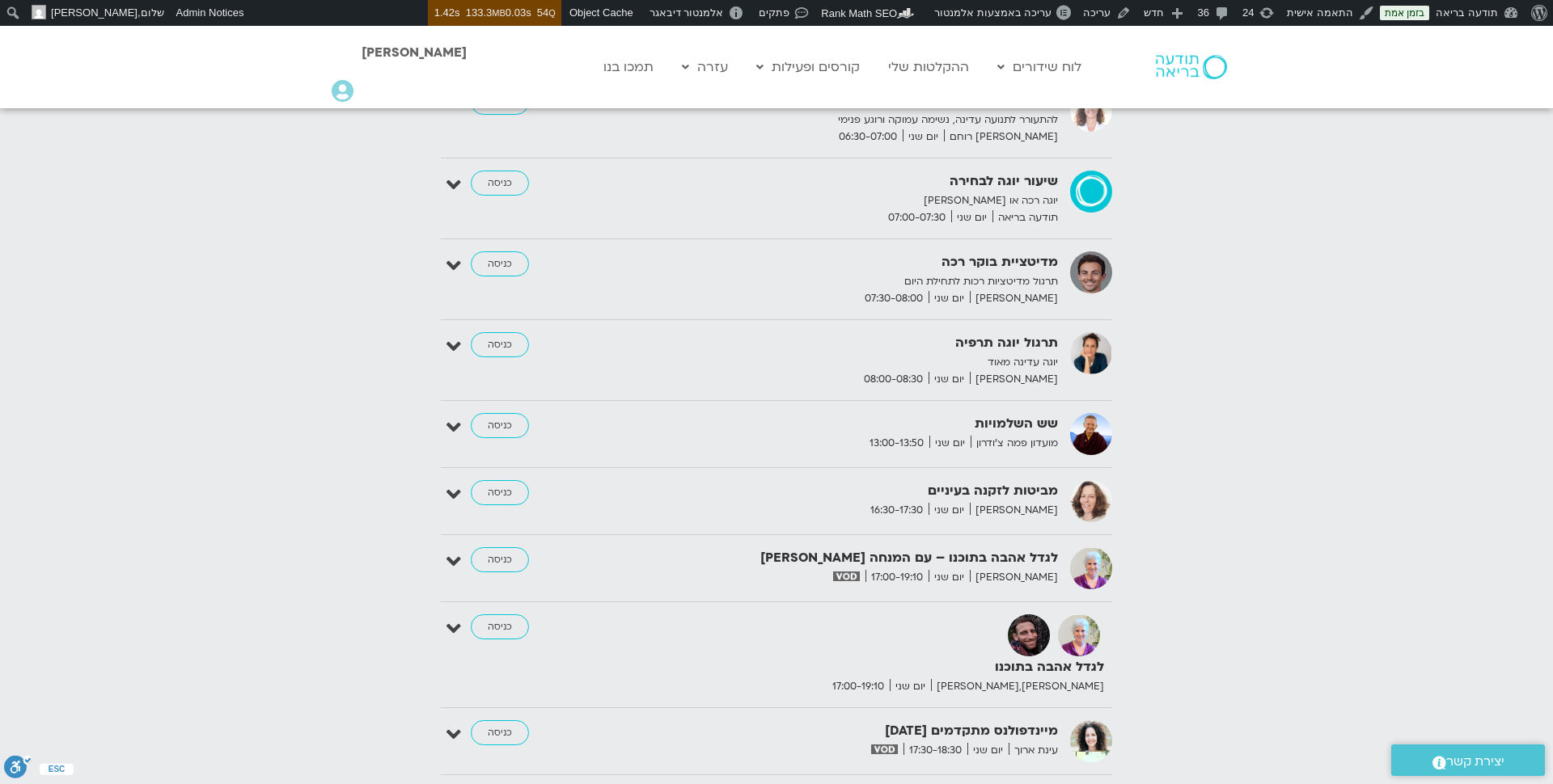
scroll to position [1999, 0]
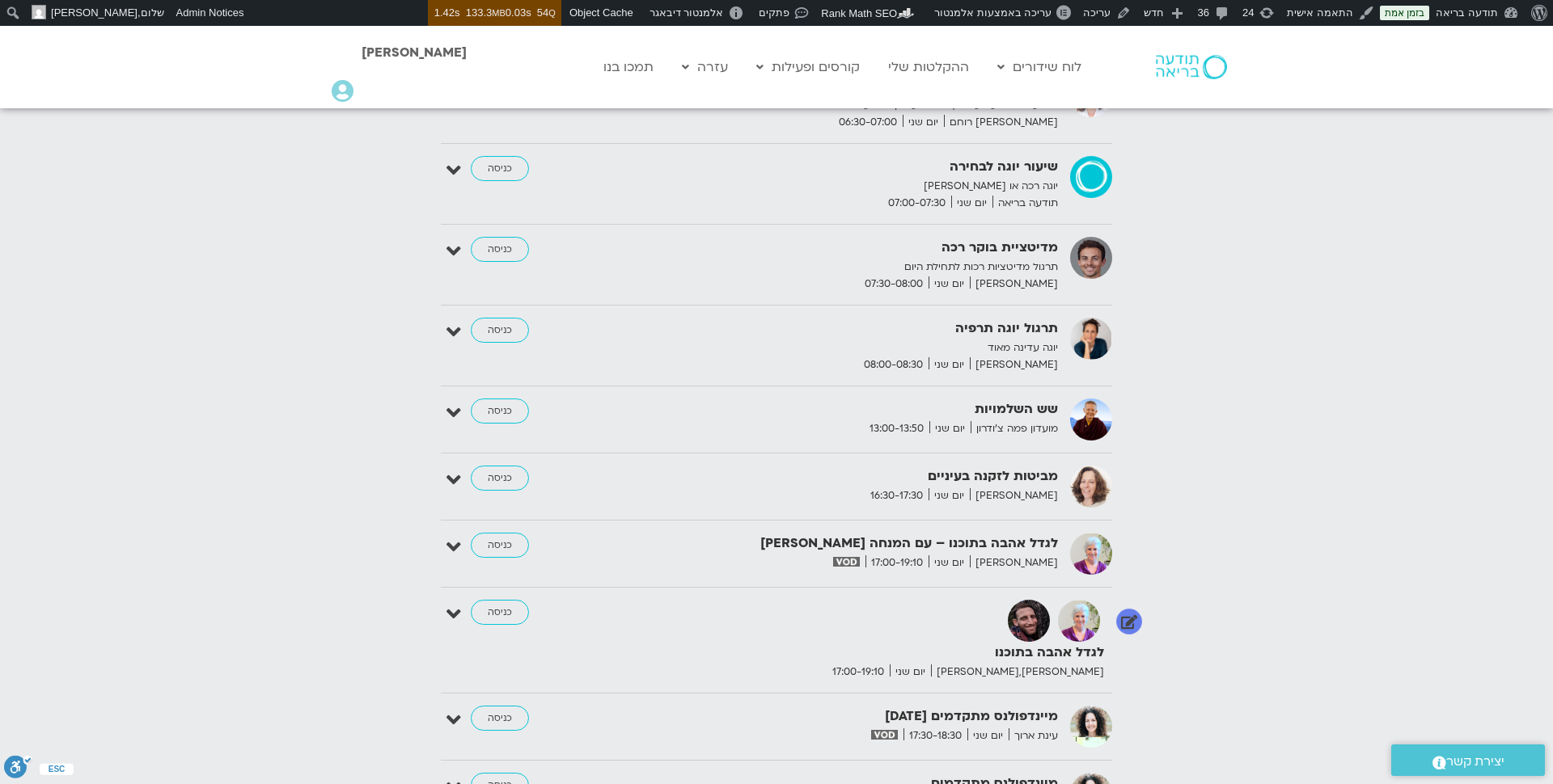
click at [456, 603] on icon at bounding box center [454, 614] width 15 height 22
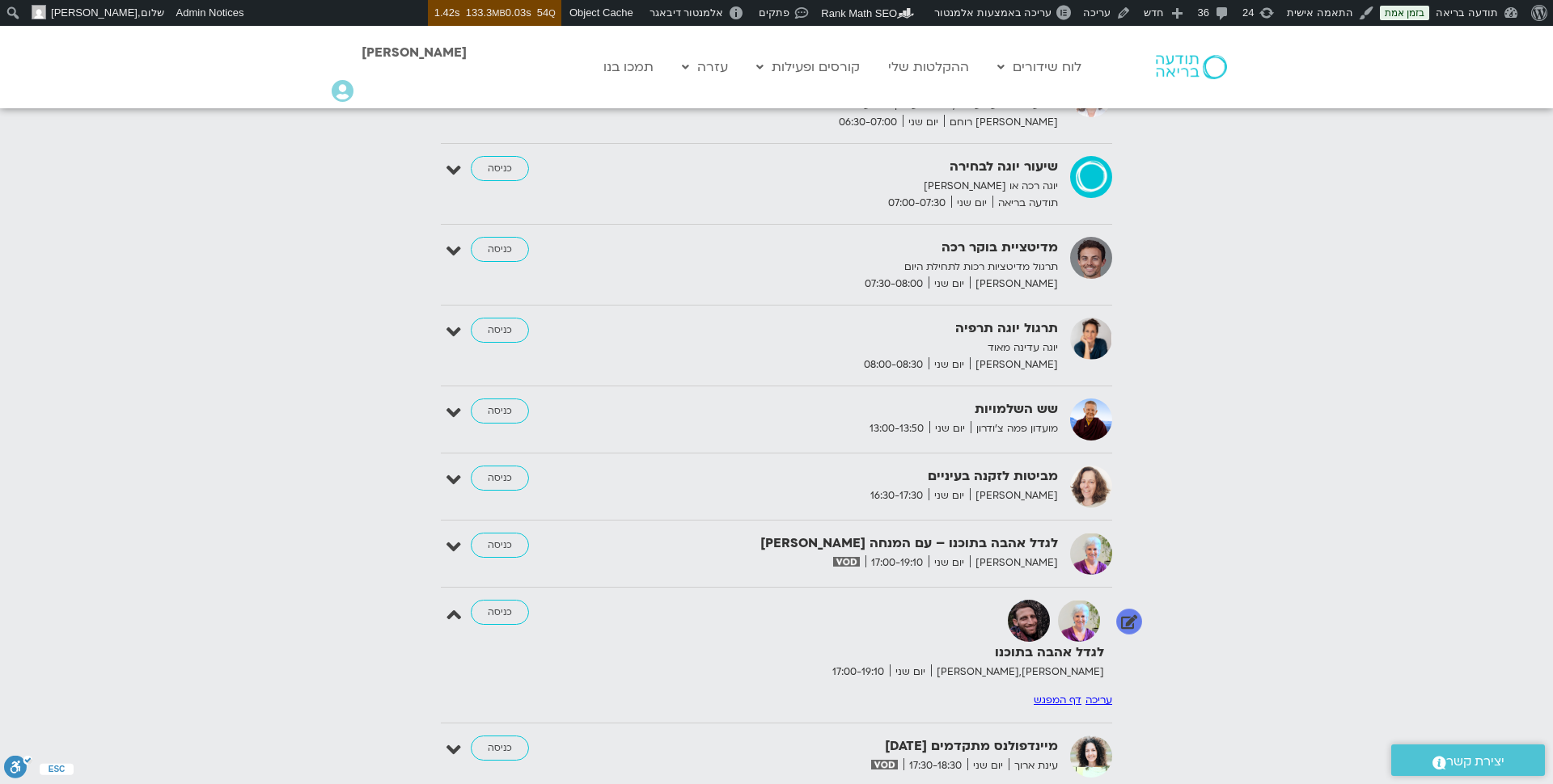
click at [1077, 694] on link "דף המפגש" at bounding box center [1057, 700] width 47 height 13
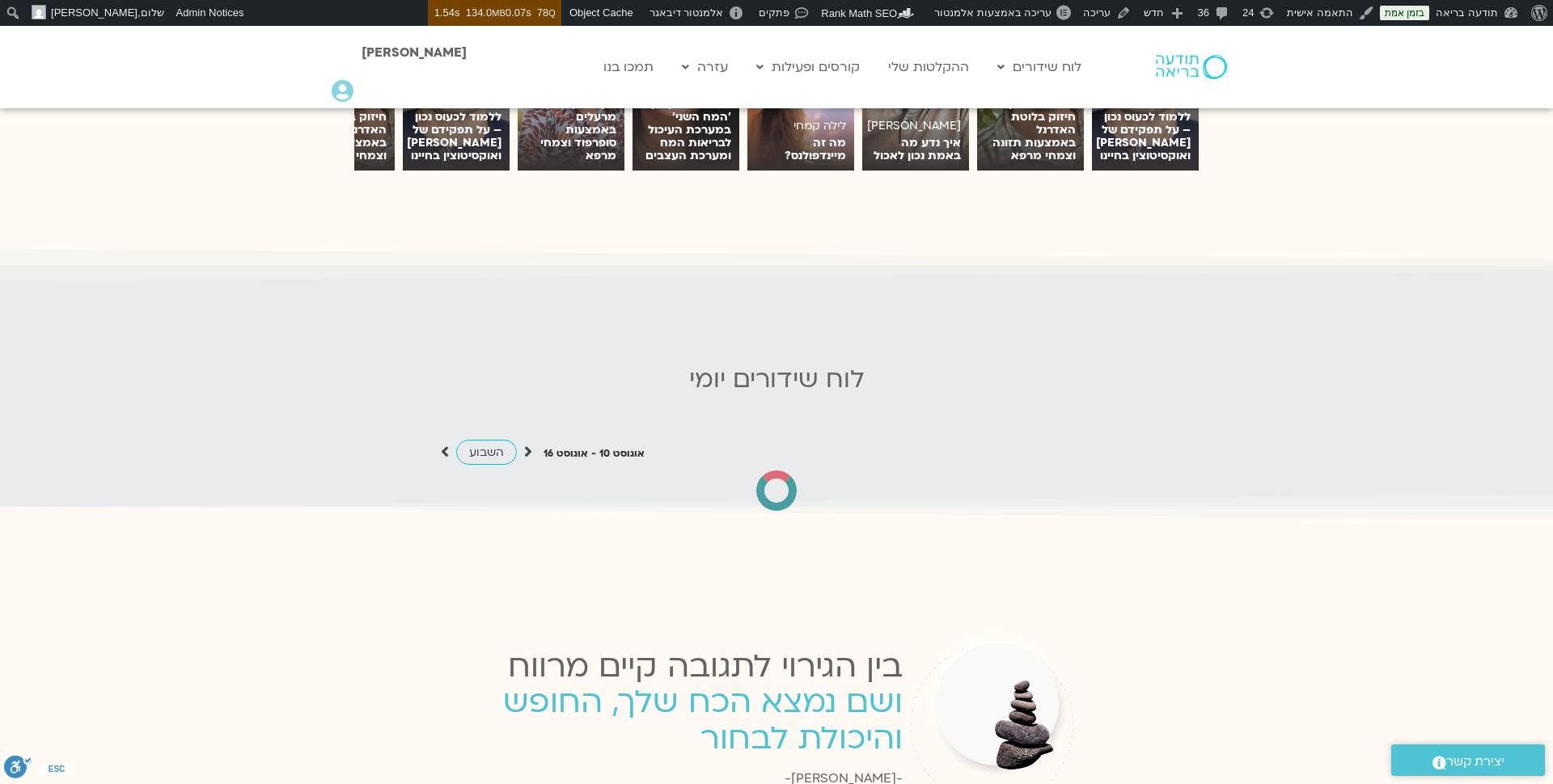
scroll to position [1420, 0]
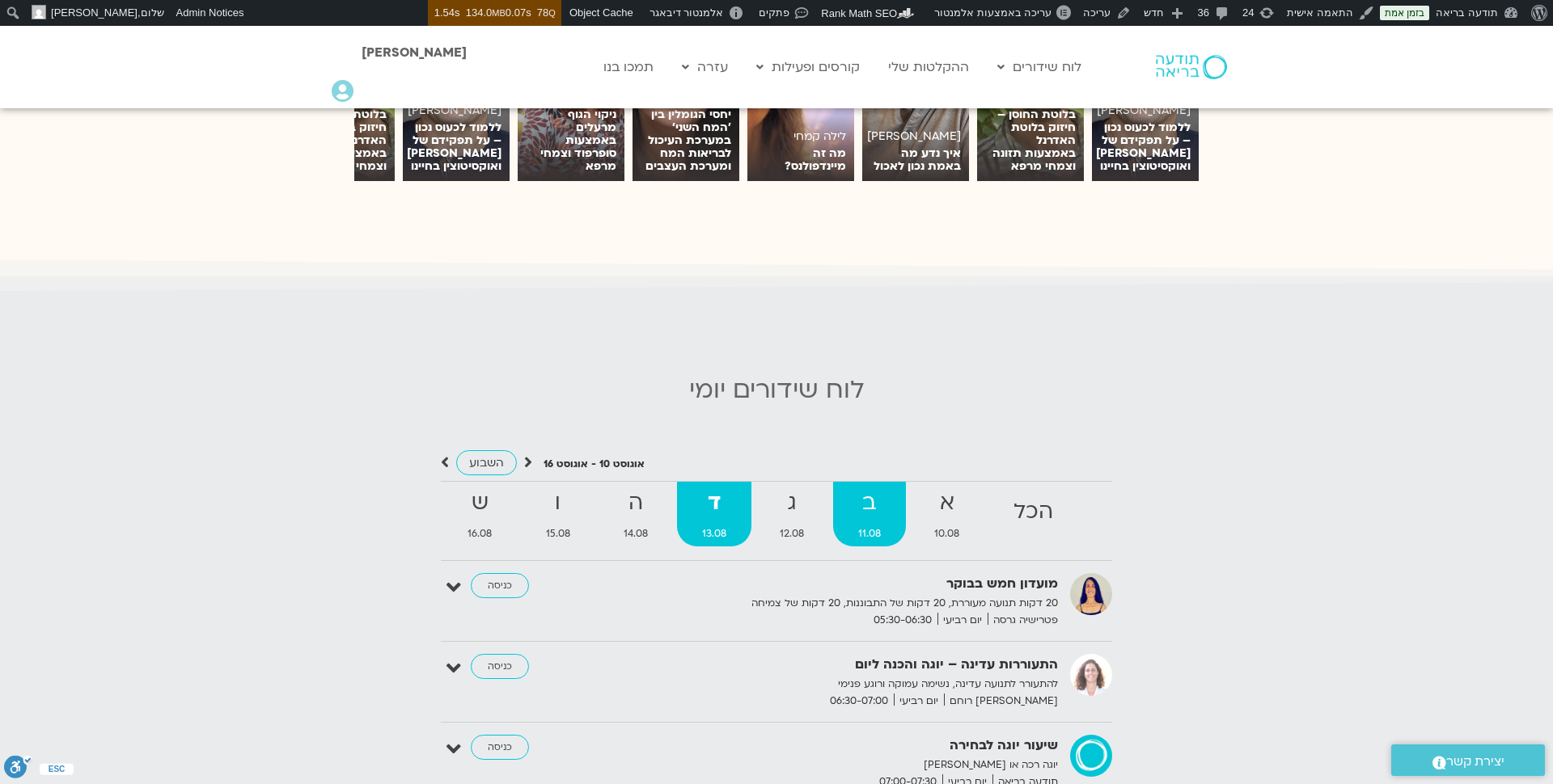
click at [865, 493] on strong "ב" at bounding box center [870, 504] width 74 height 37
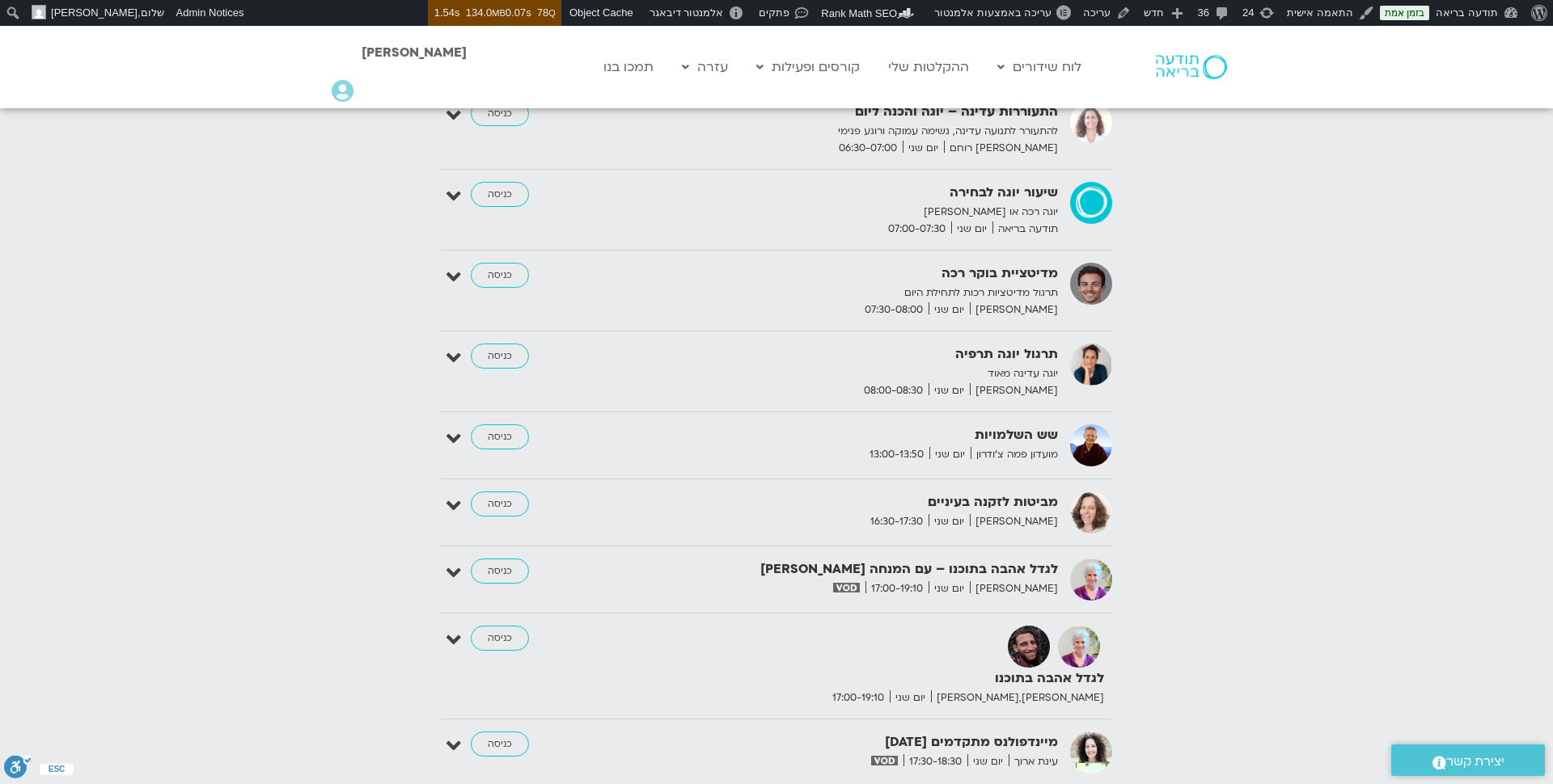
scroll to position [1980, 0]
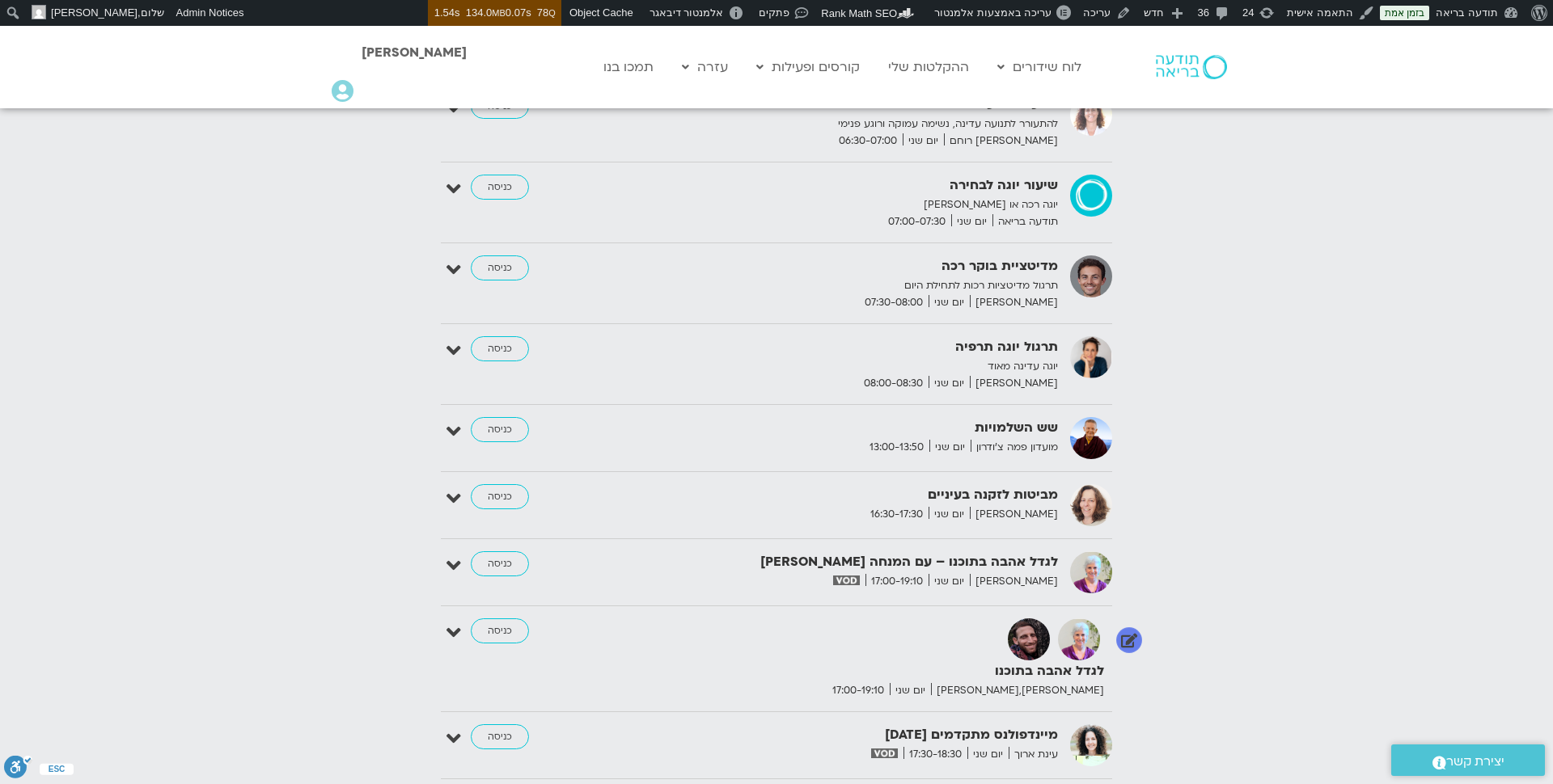
click at [455, 621] on icon at bounding box center [454, 632] width 15 height 22
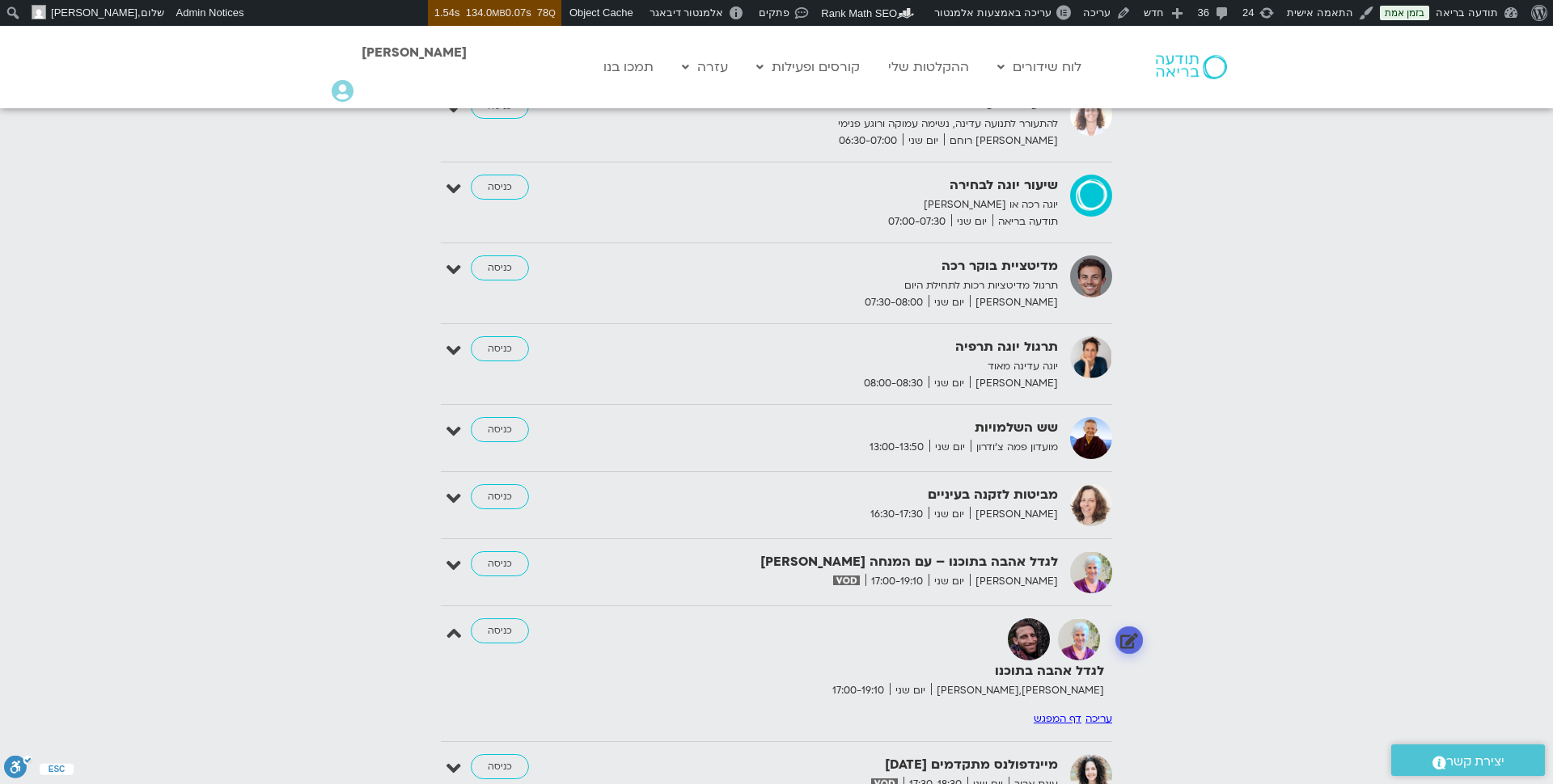
click at [1135, 628] on link at bounding box center [1130, 640] width 28 height 28
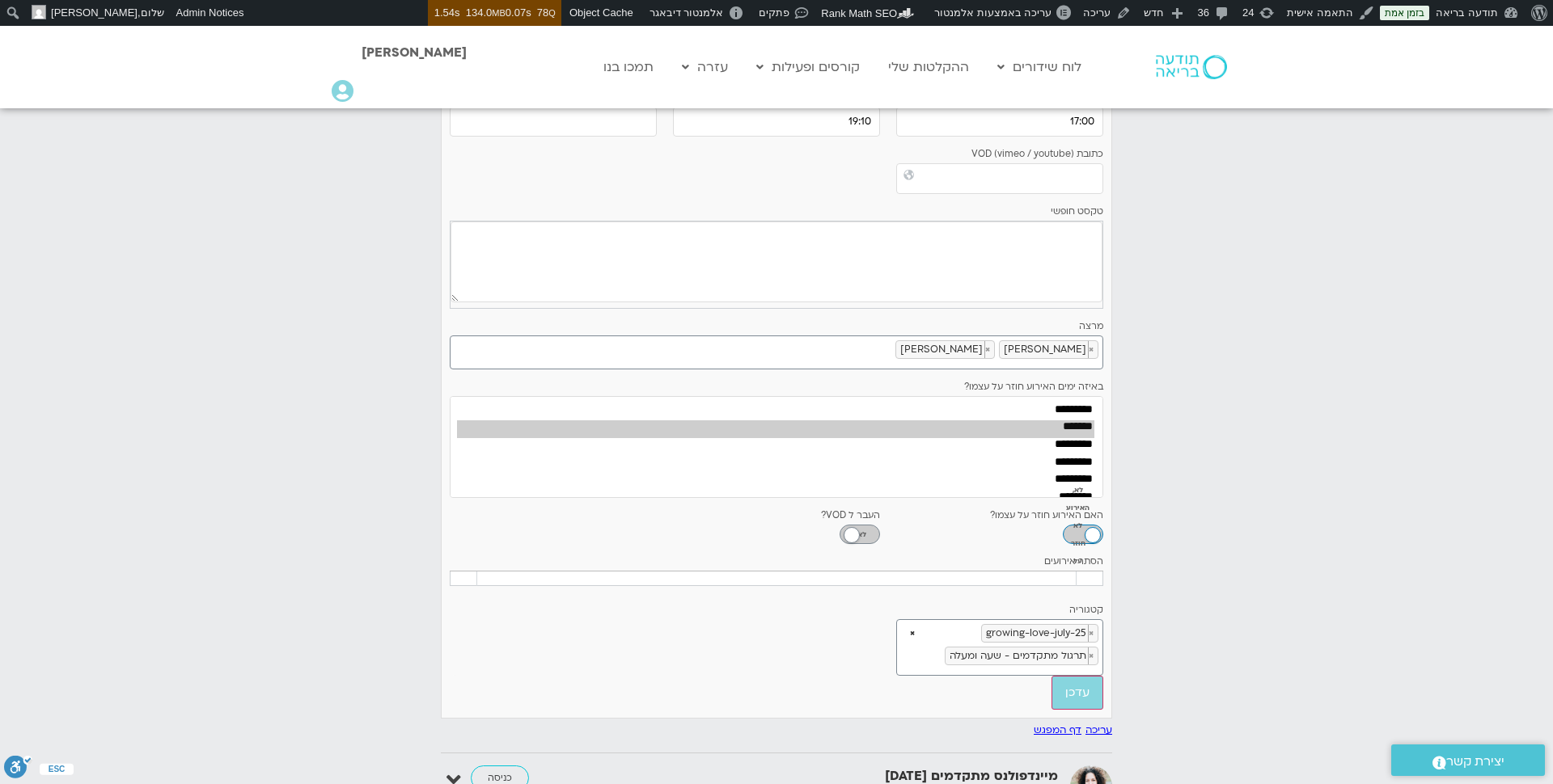
scroll to position [2726, 0]
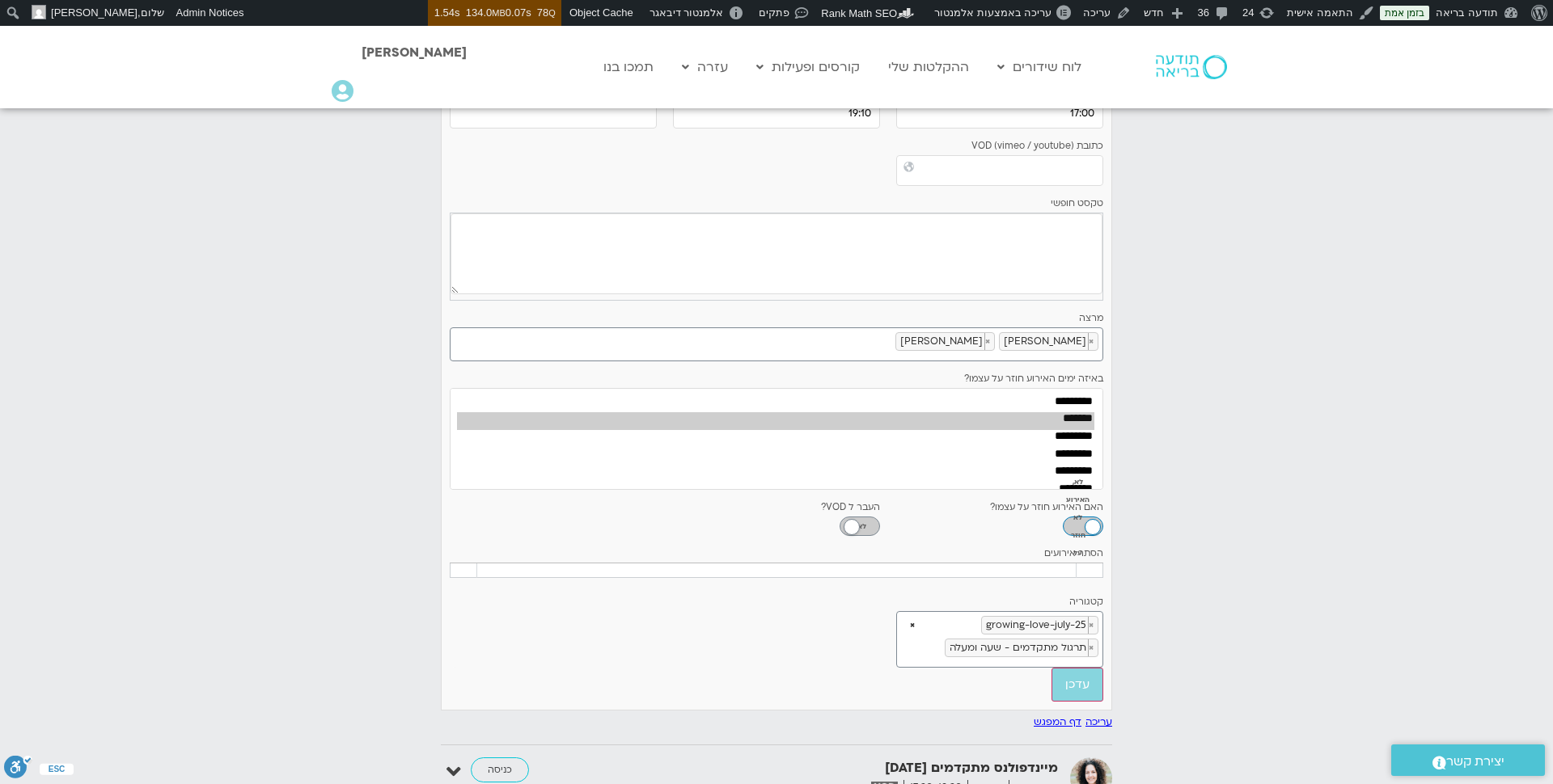
click at [1092, 715] on link "עריכה" at bounding box center [1098, 722] width 27 height 13
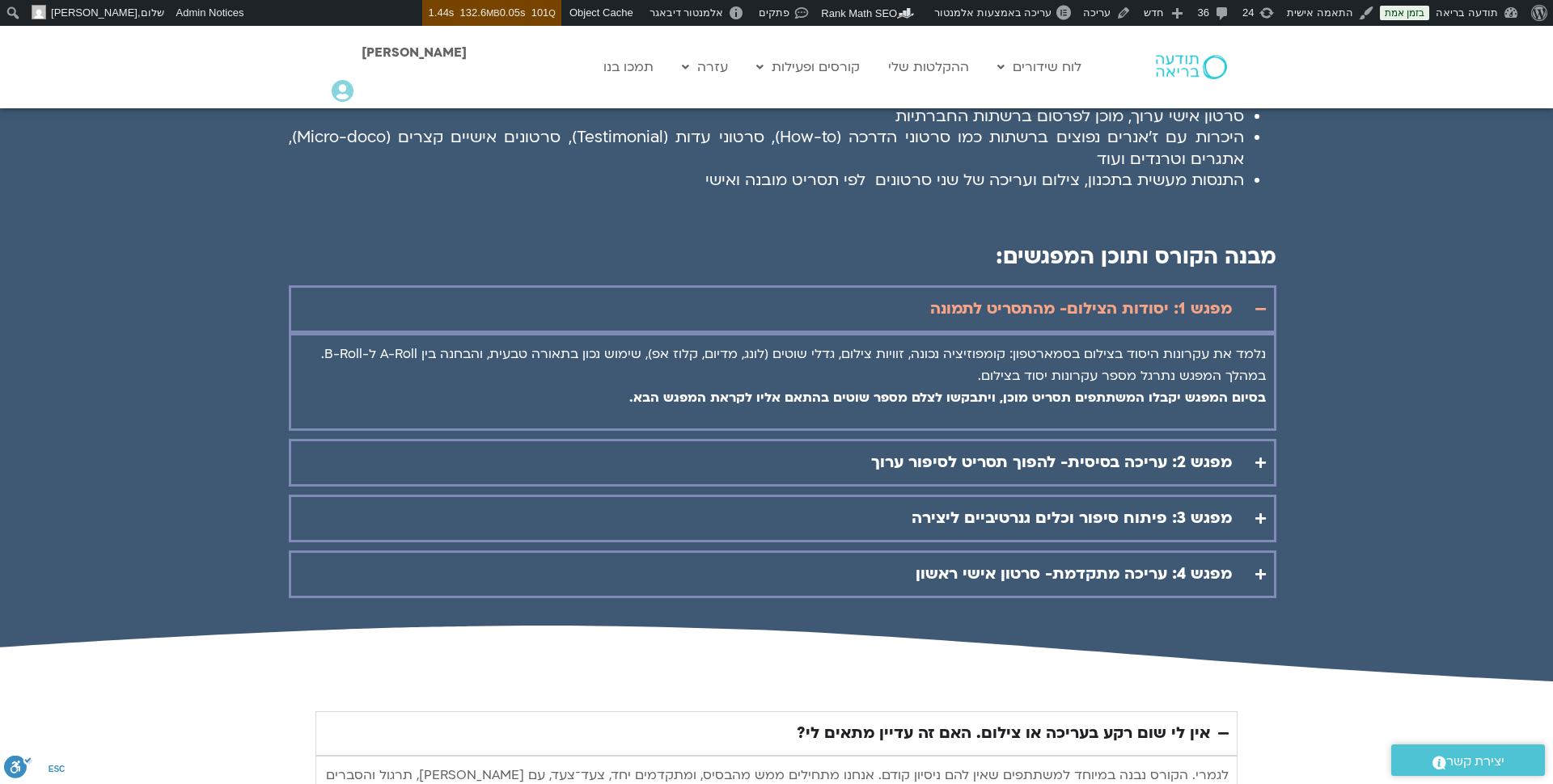
scroll to position [2219, 0]
